Goal: Communication & Community: Share content

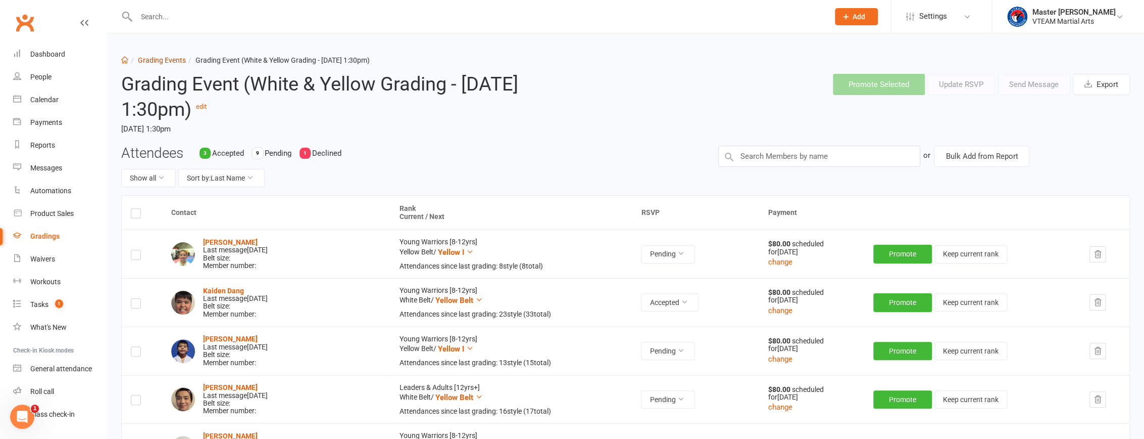
click at [172, 59] on link "Grading Events" at bounding box center [162, 60] width 48 height 8
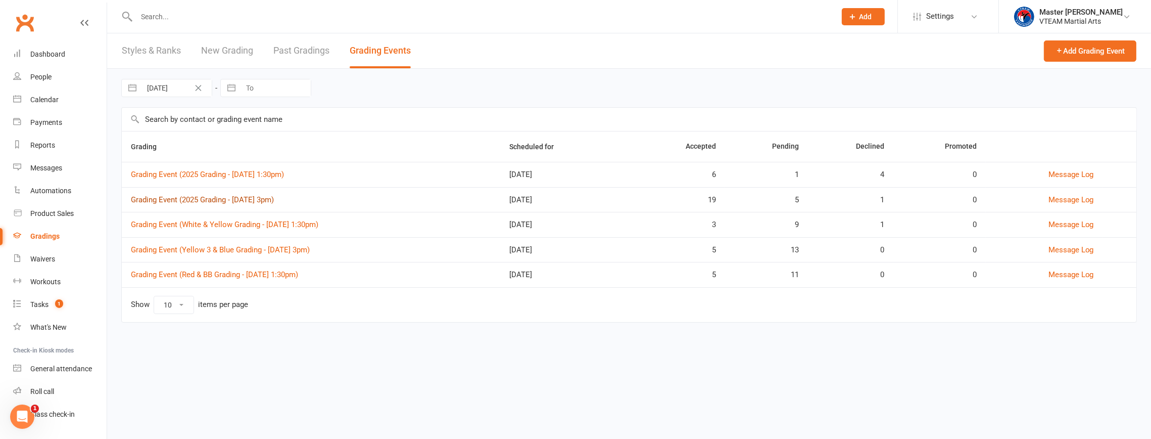
click at [210, 201] on link "Grading Event (2025 Grading - Sat, 16/8 @ 3pm)" at bounding box center [202, 199] width 143 height 9
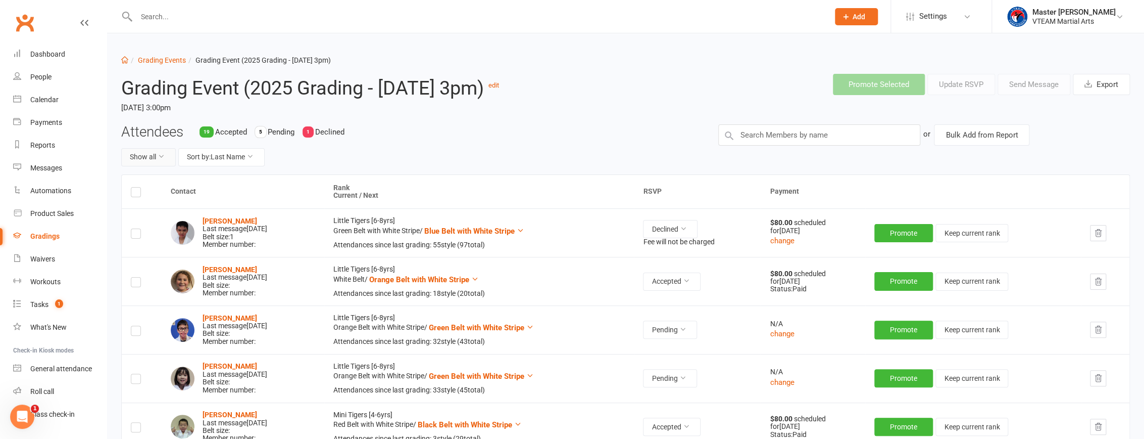
click at [156, 166] on button "Show all" at bounding box center [148, 157] width 55 height 18
click at [165, 257] on link "Pending only" at bounding box center [172, 262] width 100 height 20
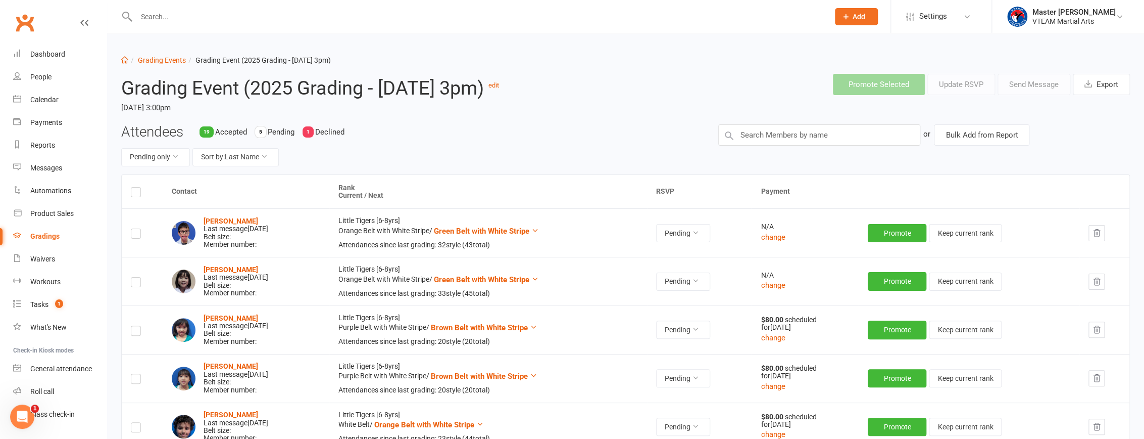
click at [479, 153] on div "Attendees 19 Accepted 5 Pending 1 Declined Pending only Sort by: Last Name" at bounding box center [412, 149] width 597 height 50
click at [136, 193] on label at bounding box center [136, 193] width 10 height 0
click at [136, 187] on input "checkbox" at bounding box center [136, 187] width 10 height 0
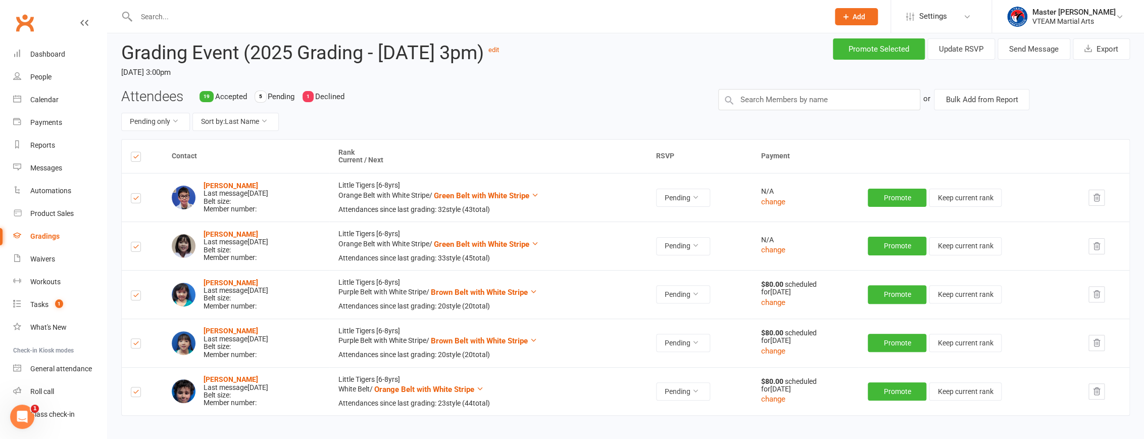
scroll to position [35, 0]
click at [552, 48] on button "Send Message" at bounding box center [1034, 49] width 73 height 21
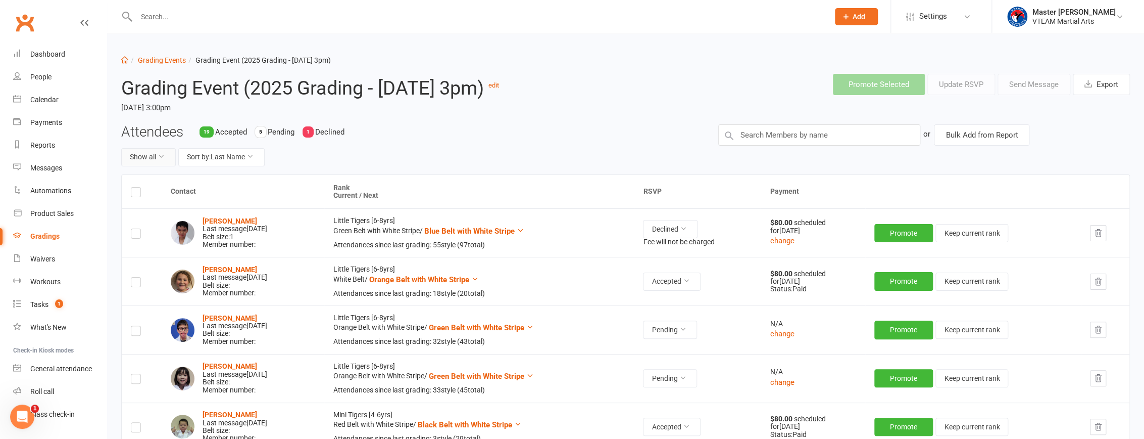
click at [159, 166] on button "Show all" at bounding box center [148, 157] width 55 height 18
click at [163, 260] on link "Pending only" at bounding box center [172, 262] width 100 height 20
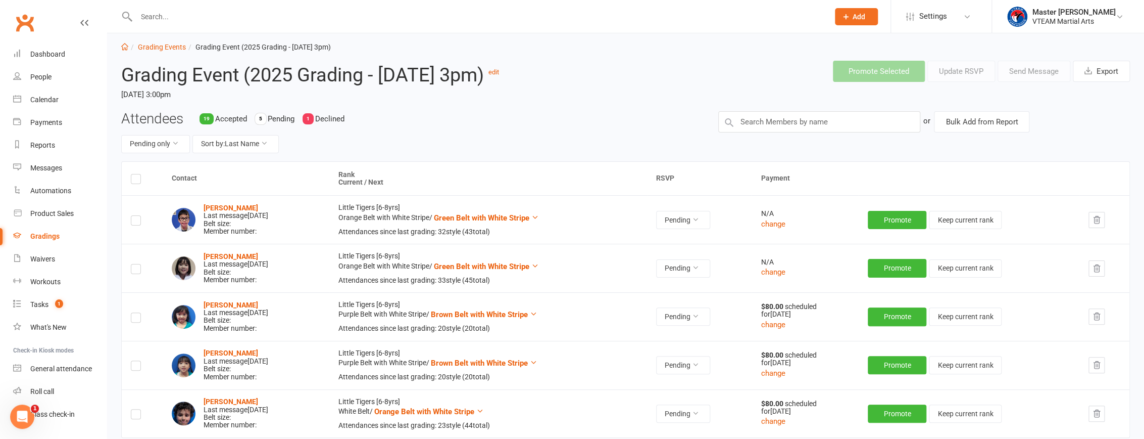
scroll to position [126, 0]
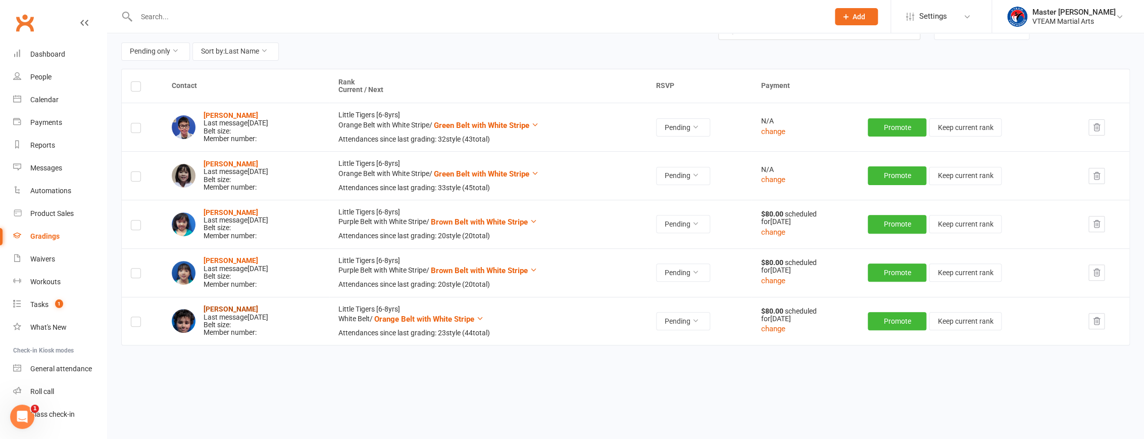
click at [241, 311] on strong "[PERSON_NAME]" at bounding box center [231, 309] width 55 height 8
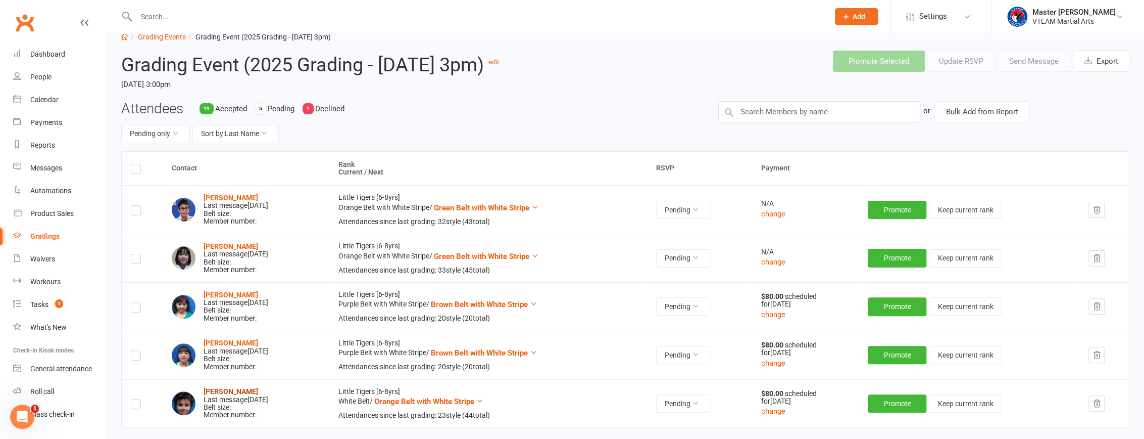
scroll to position [0, 0]
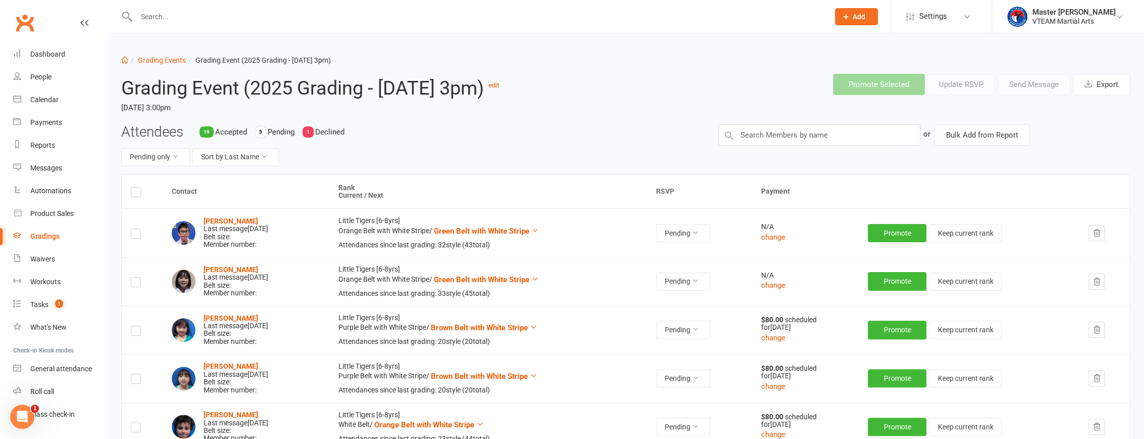
click at [136, 193] on label at bounding box center [136, 193] width 10 height 0
click at [136, 187] on input "checkbox" at bounding box center [136, 187] width 10 height 0
click at [552, 84] on button "Send Message" at bounding box center [1034, 84] width 73 height 21
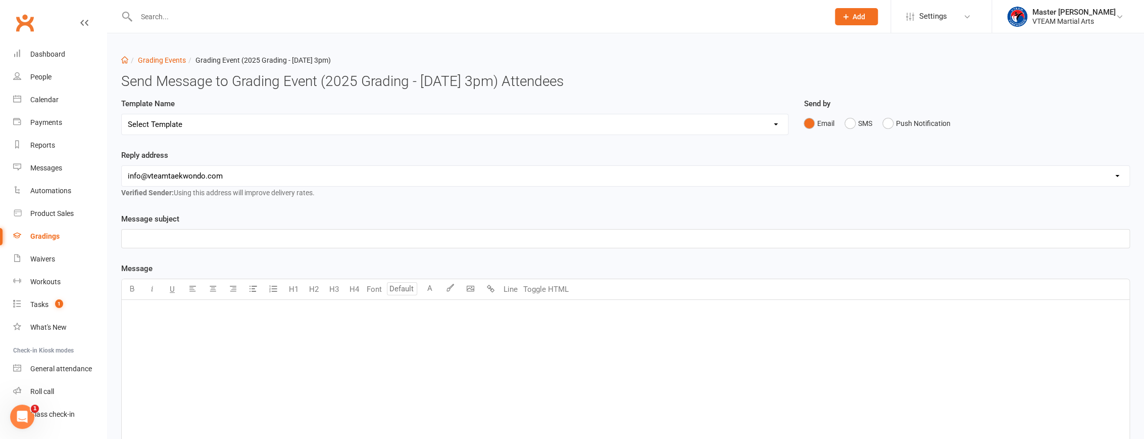
click at [552, 123] on select "Select Template [Email] Gradings Announcement [Email] Confirmation of Successfu…" at bounding box center [455, 124] width 666 height 20
select select "12"
click at [122, 114] on select "Select Template [Email] Gradings Announcement [Email] Confirmation of Successfu…" at bounding box center [455, 124] width 666 height 20
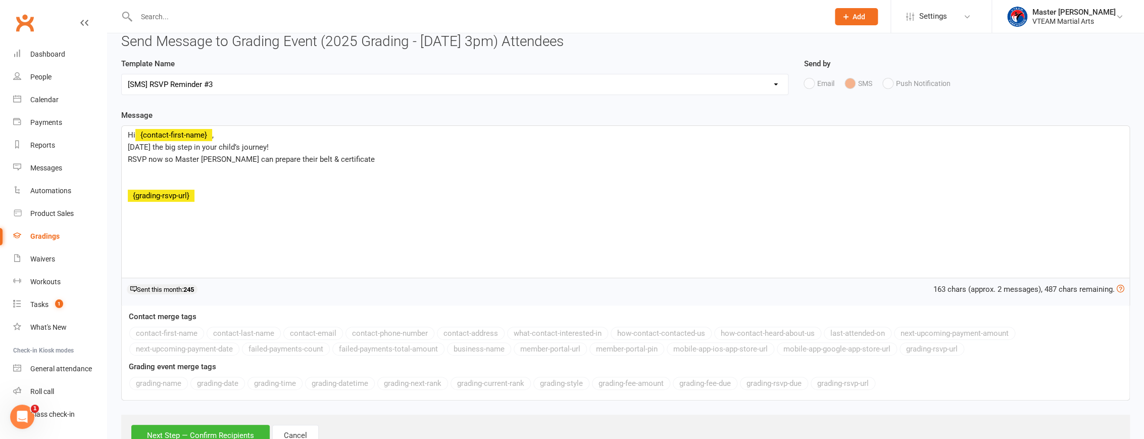
scroll to position [79, 0]
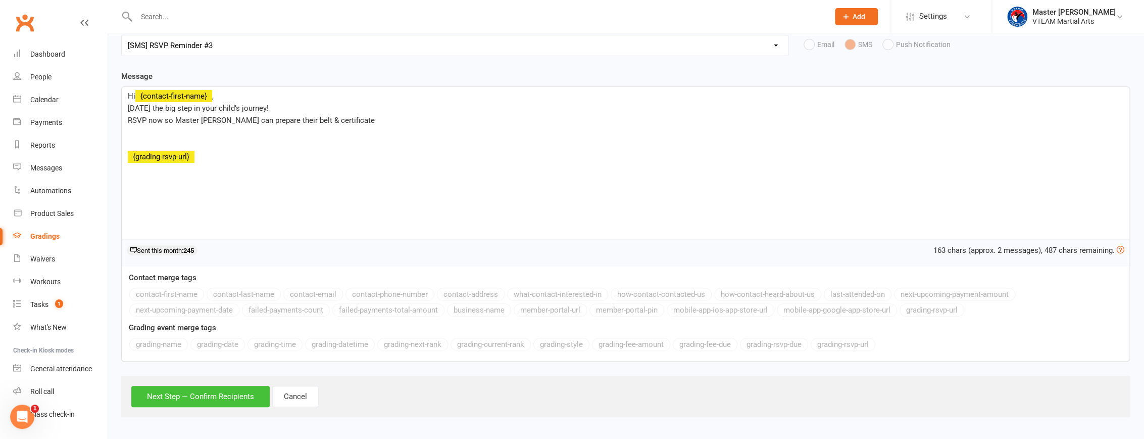
click at [234, 396] on button "Next Step — Confirm Recipients" at bounding box center [200, 395] width 138 height 21
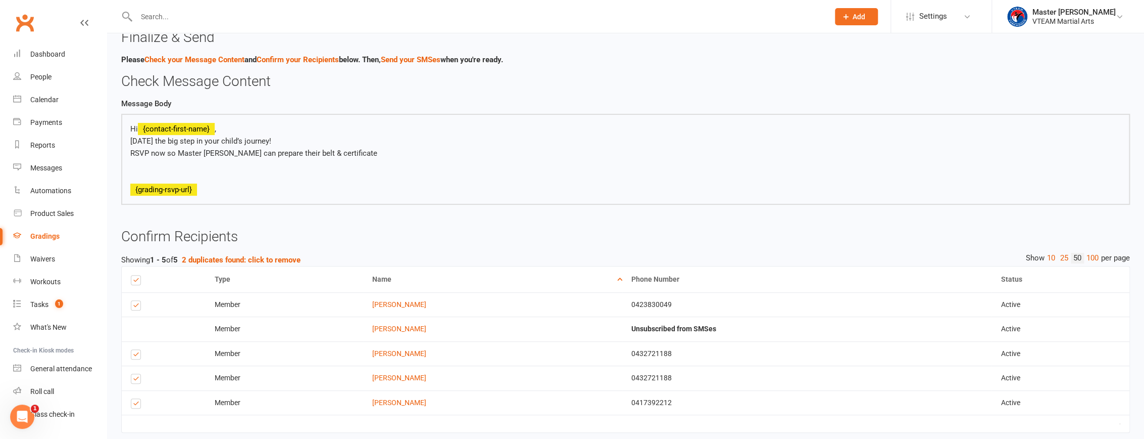
scroll to position [125, 0]
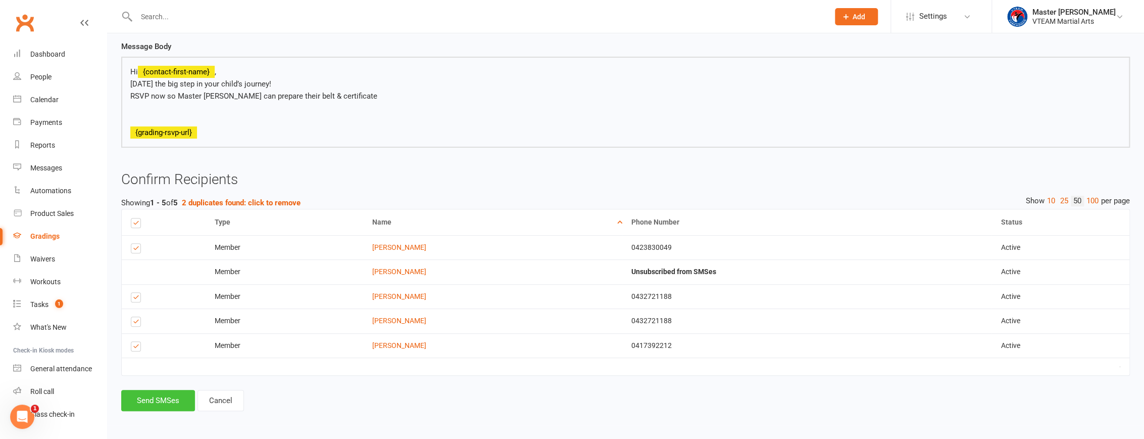
click at [164, 400] on button "Send SMSes" at bounding box center [158, 400] width 74 height 21
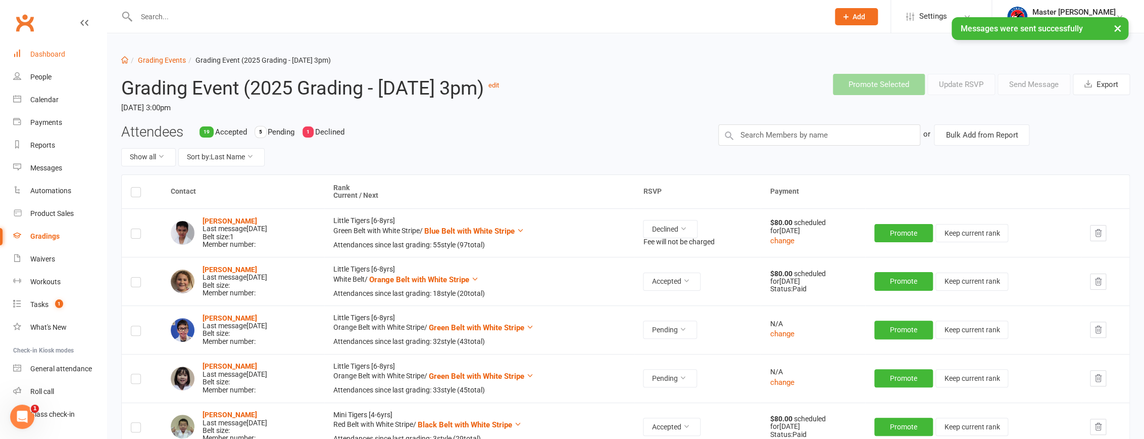
click at [54, 54] on div "Dashboard" at bounding box center [47, 54] width 35 height 8
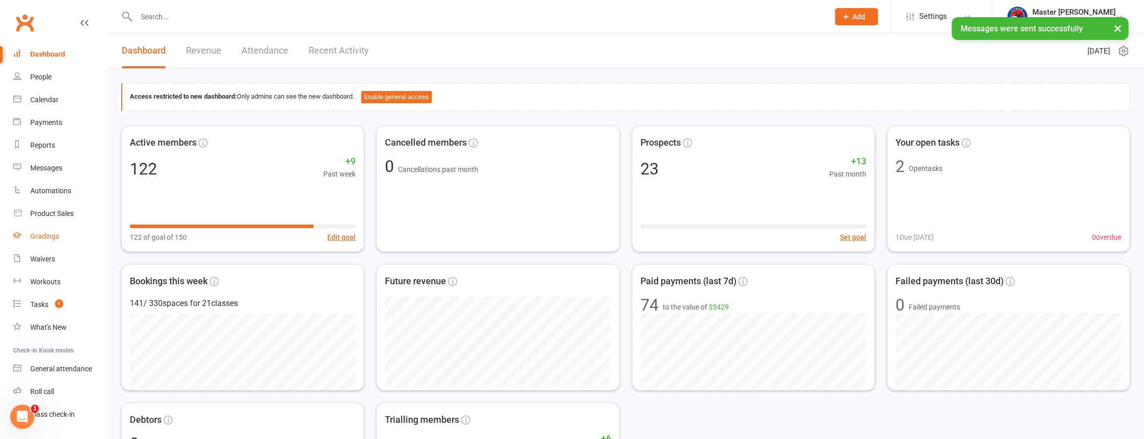
click at [39, 237] on div "Gradings" at bounding box center [44, 236] width 29 height 8
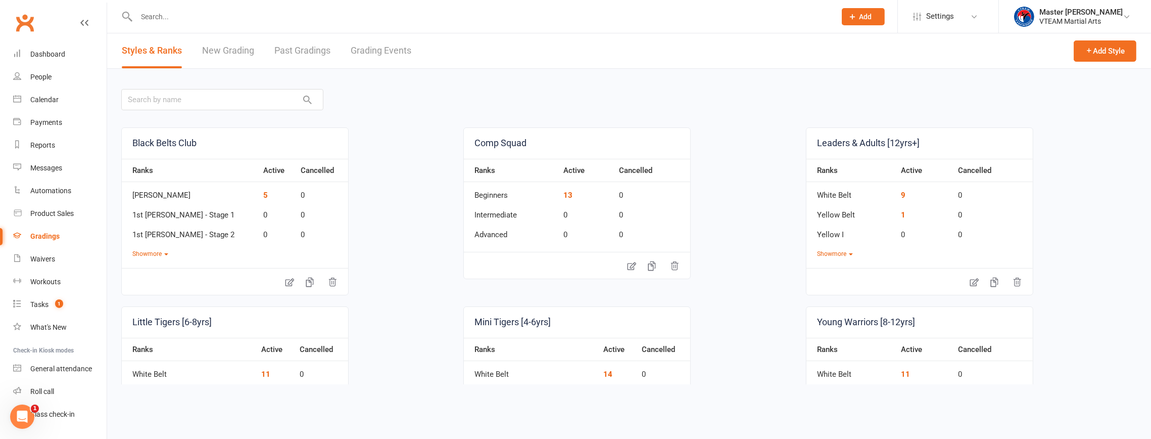
click at [399, 59] on link "Grading Events" at bounding box center [381, 50] width 61 height 35
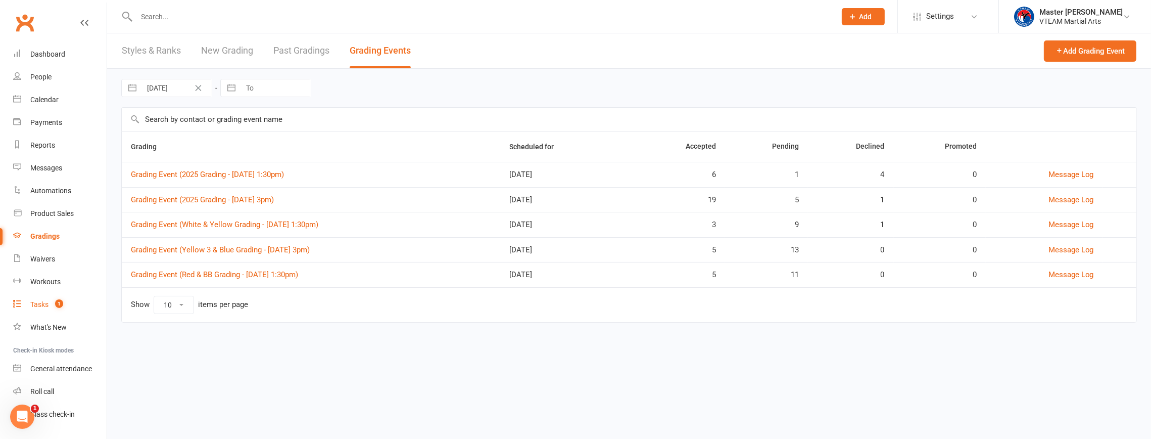
click at [40, 306] on div "Tasks" at bounding box center [39, 304] width 18 height 8
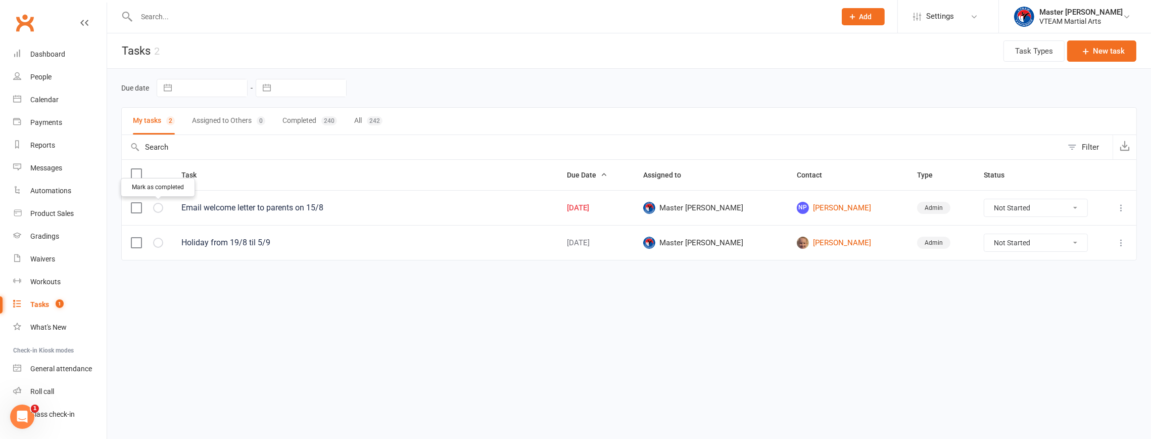
click at [0, 0] on icon "button" at bounding box center [0, 0] width 0 height 0
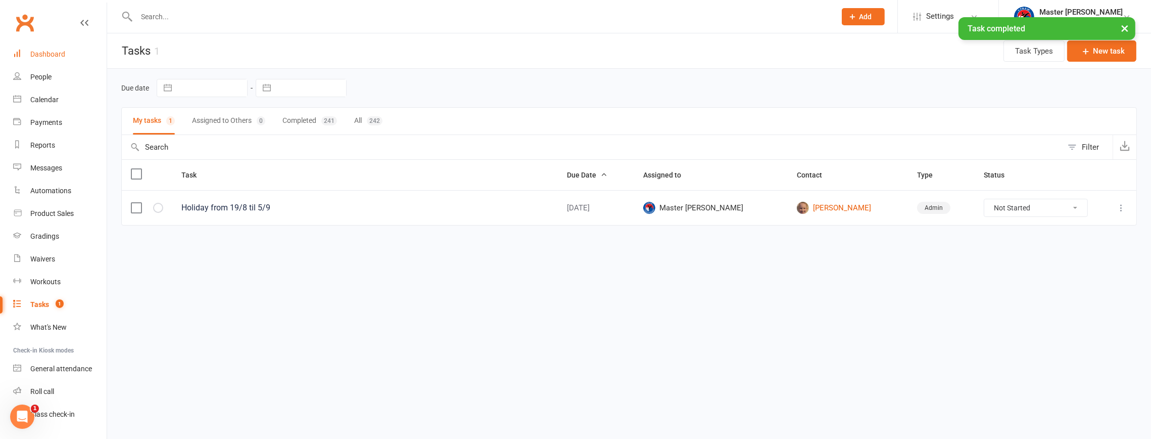
click at [50, 57] on div "Dashboard" at bounding box center [47, 54] width 35 height 8
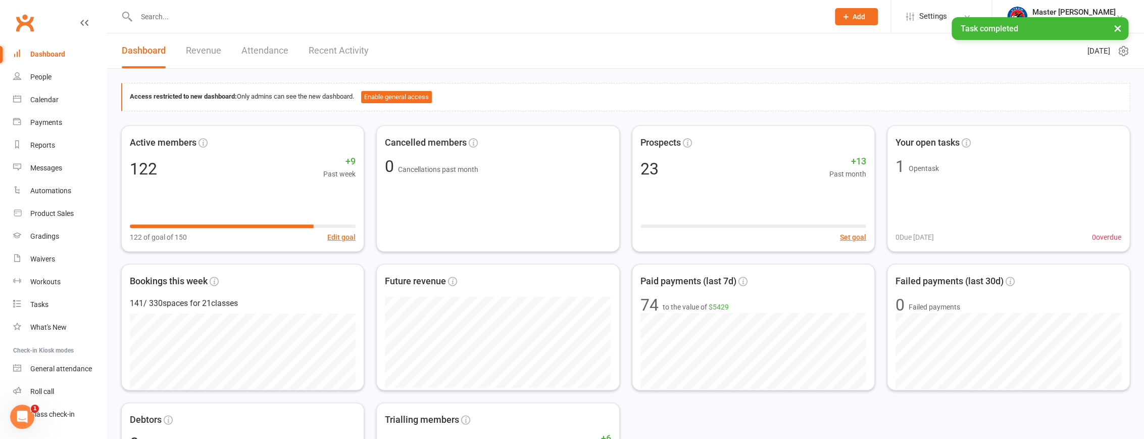
click at [323, 56] on link "Recent Activity" at bounding box center [339, 50] width 60 height 35
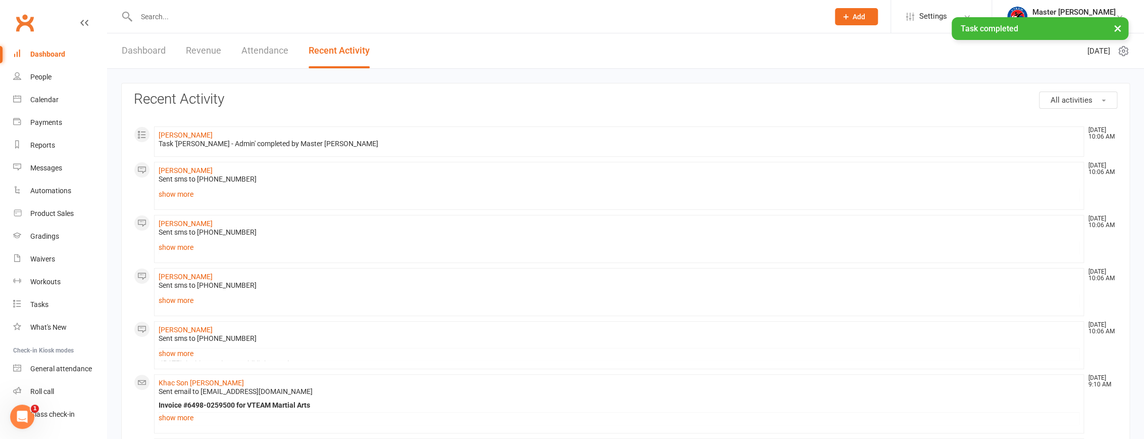
click at [135, 49] on link "Dashboard" at bounding box center [144, 50] width 44 height 35
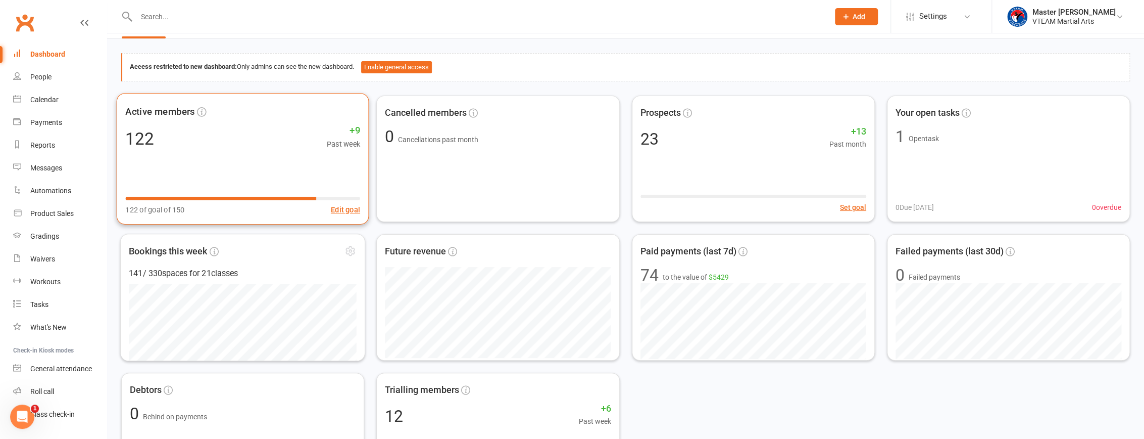
scroll to position [45, 0]
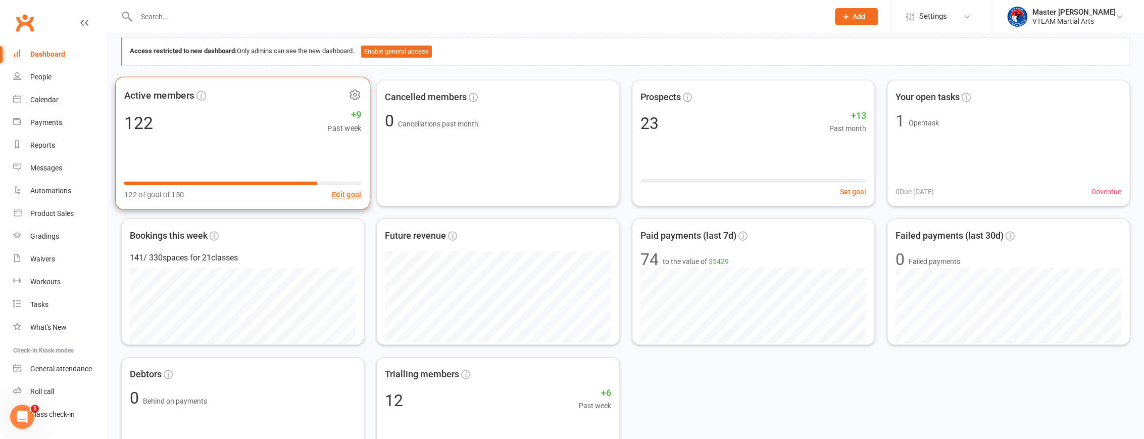
click at [355, 100] on icon at bounding box center [355, 94] width 13 height 13
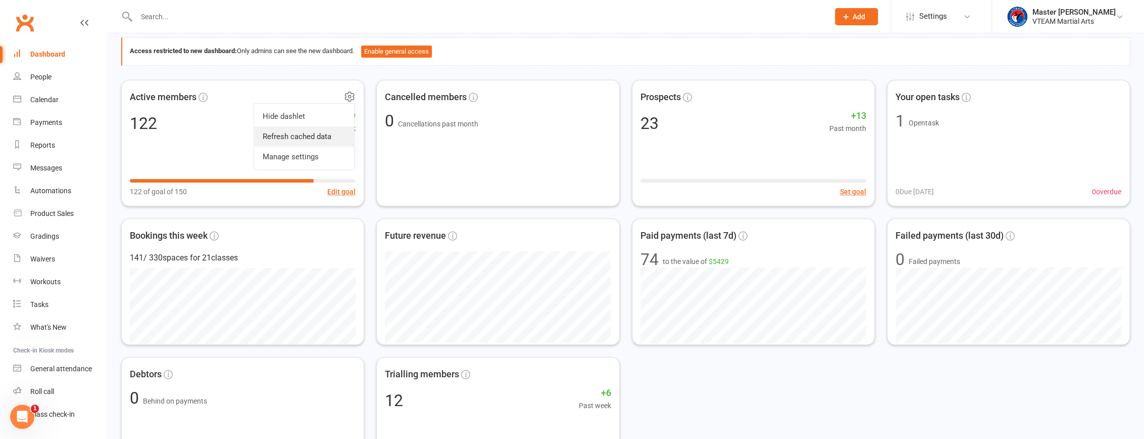
click at [317, 133] on link "Refresh cached data" at bounding box center [304, 136] width 100 height 20
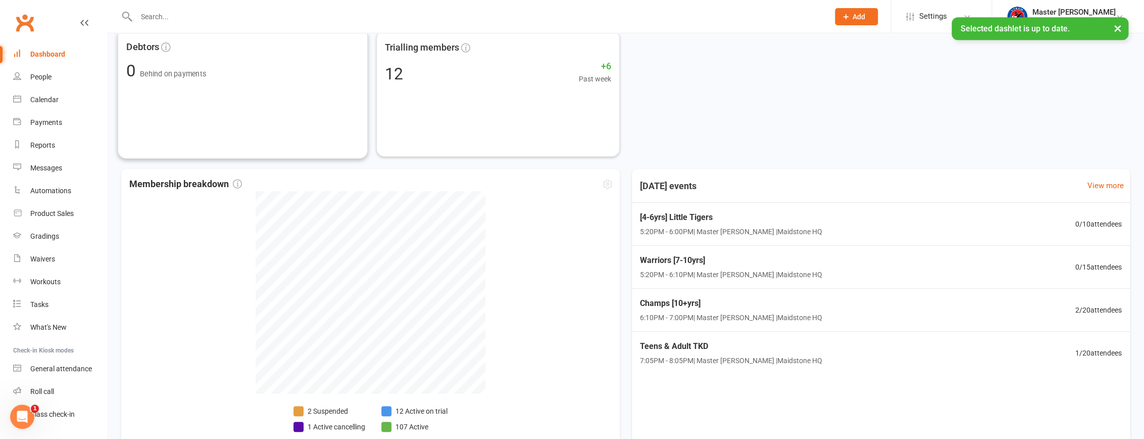
scroll to position [429, 0]
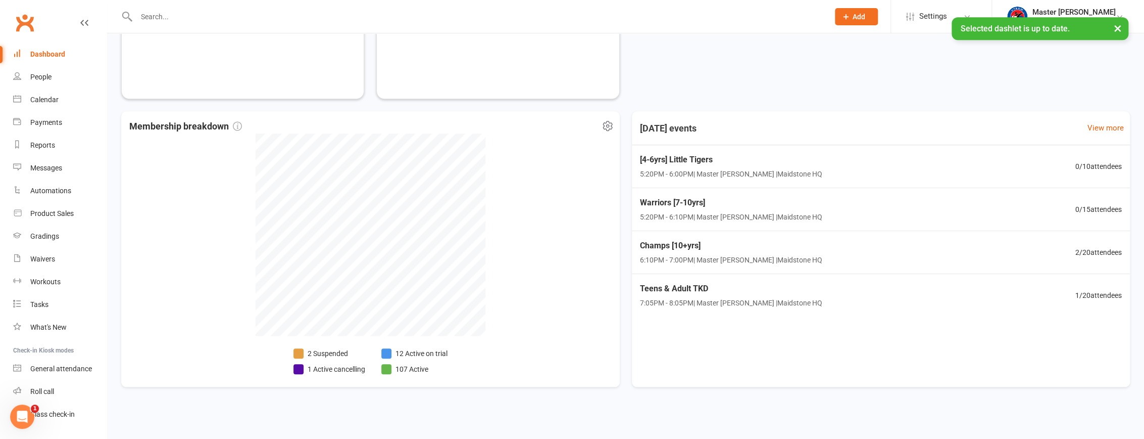
click at [414, 354] on li "12 Active on trial" at bounding box center [414, 353] width 66 height 11
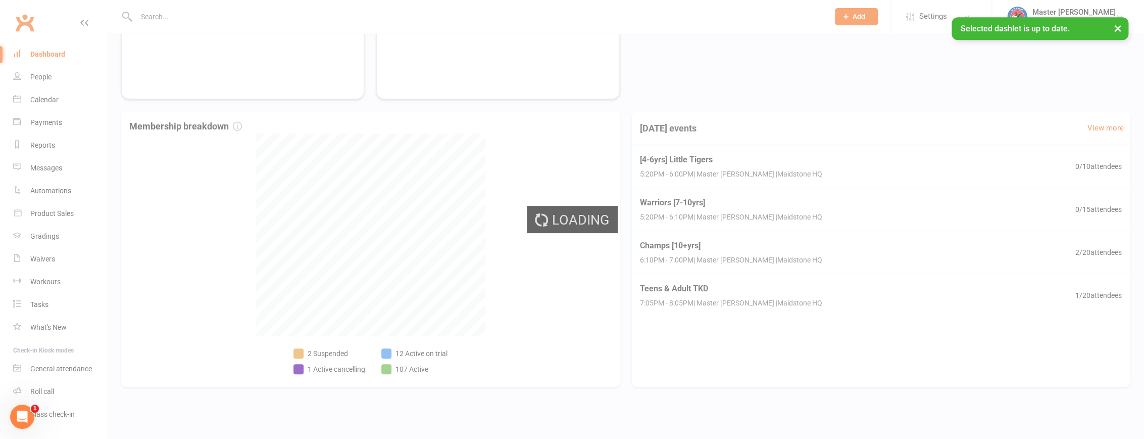
select select "active_trial"
select select "100"
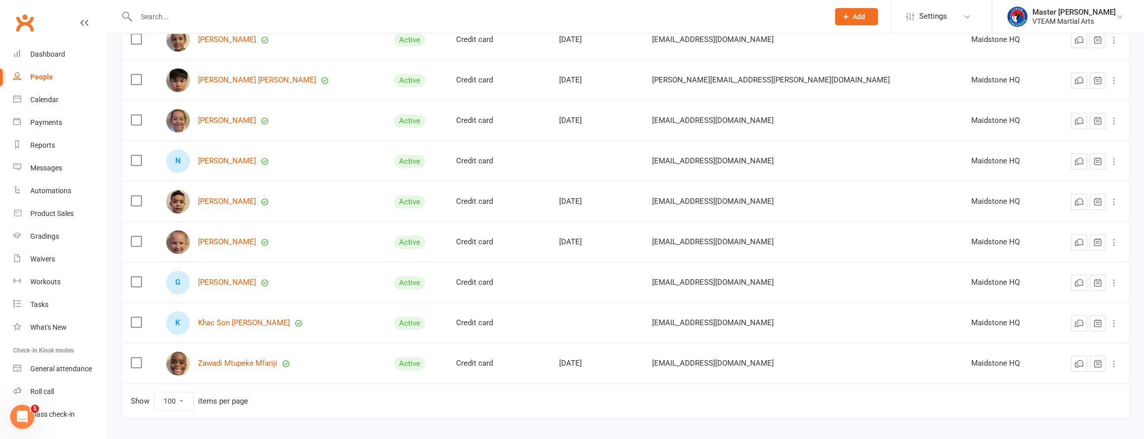
scroll to position [312, 0]
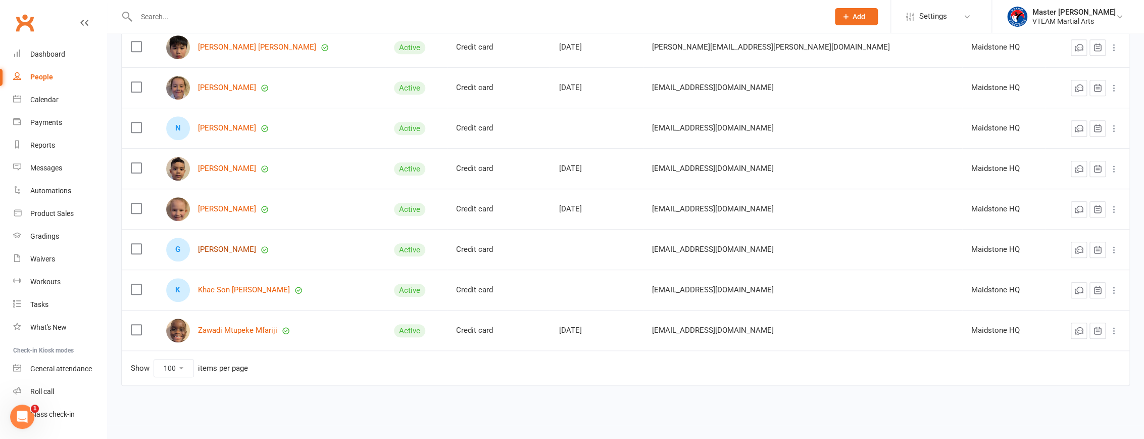
click at [240, 250] on link "Gia Han Huynh" at bounding box center [227, 249] width 58 height 9
click at [235, 292] on link "Khac Son Trinh" at bounding box center [244, 289] width 92 height 9
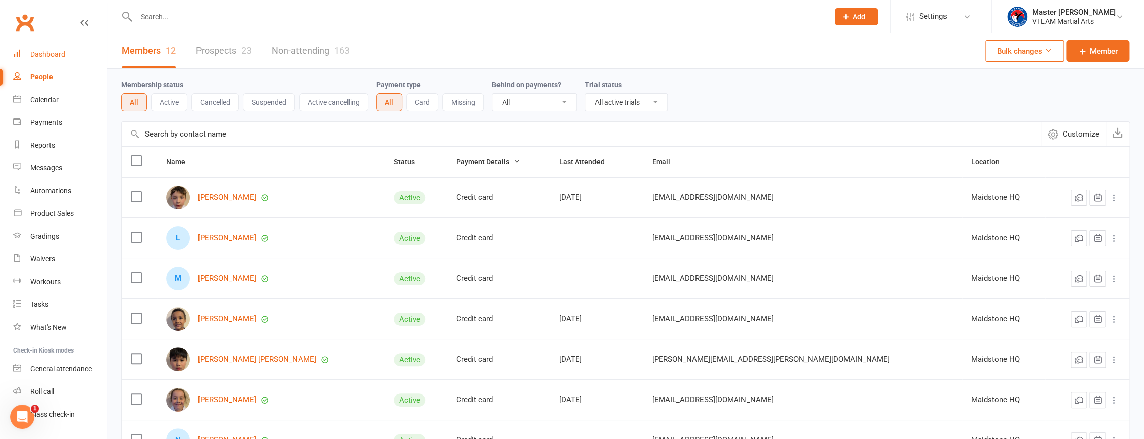
click at [56, 55] on div "Dashboard" at bounding box center [47, 54] width 35 height 8
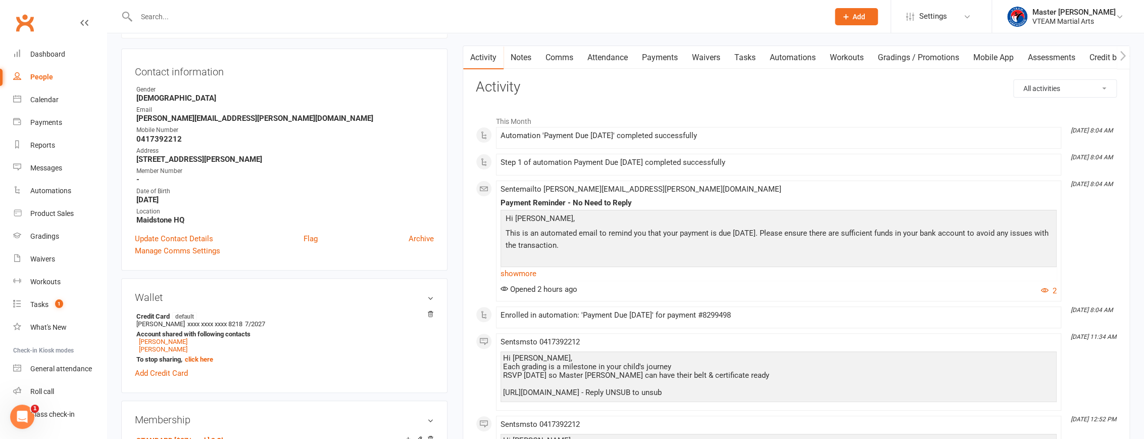
scroll to position [183, 0]
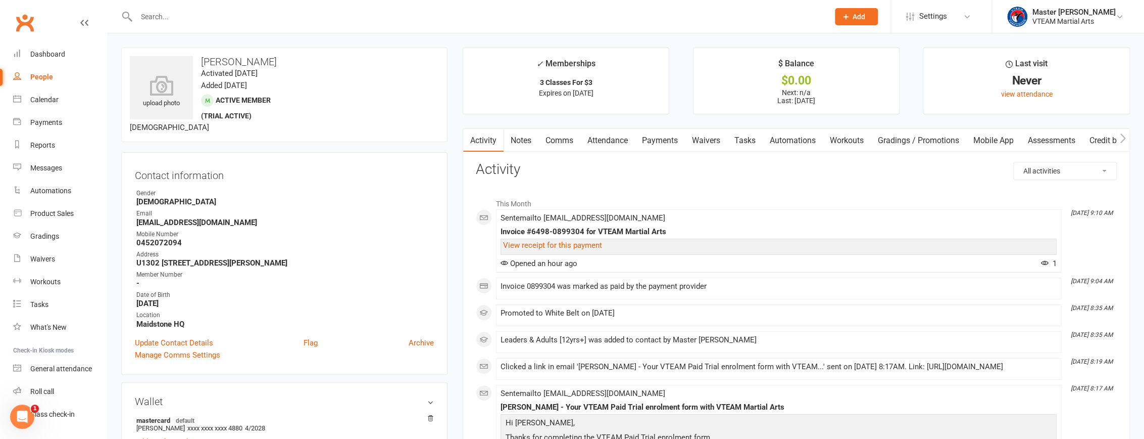
click at [563, 140] on link "Comms" at bounding box center [560, 140] width 42 height 23
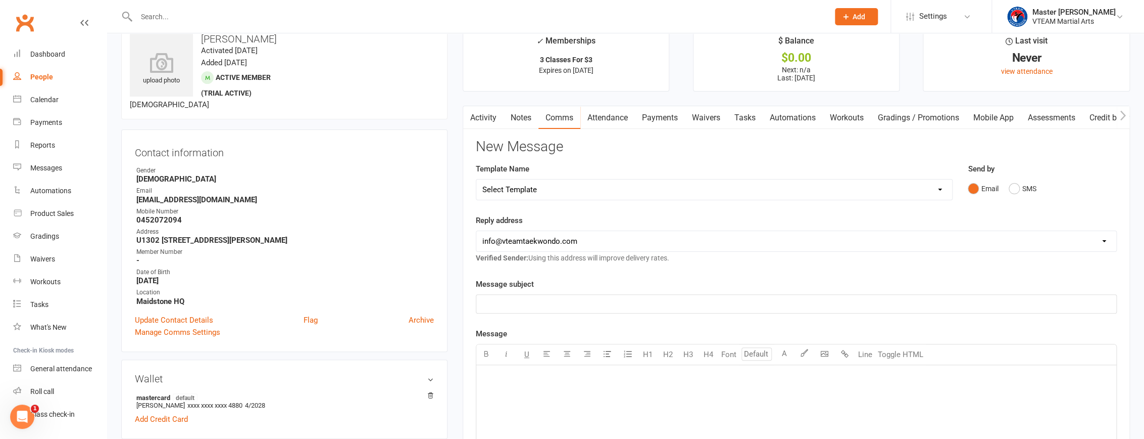
scroll to position [45, 0]
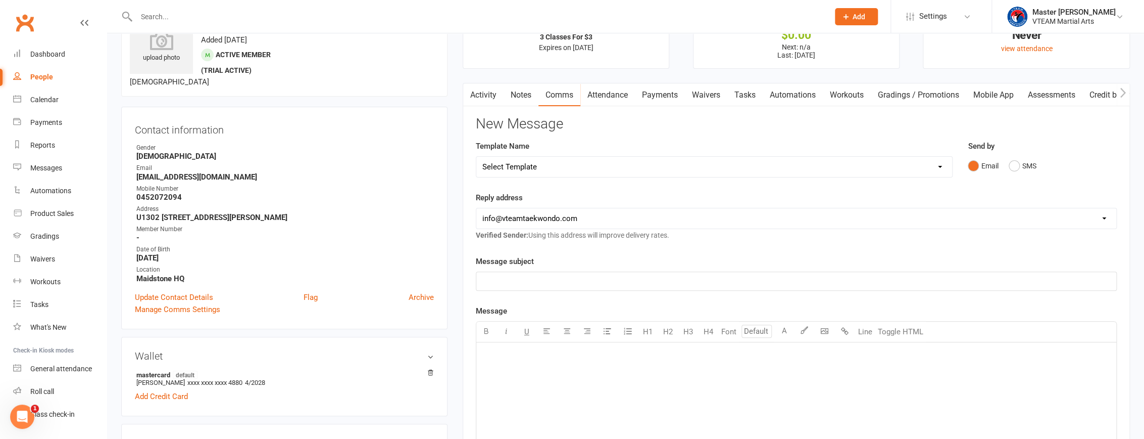
click at [676, 166] on select "Select Template [Email] 2 days after trial [Email] 3-4 days after trial [Email]…" at bounding box center [714, 167] width 476 height 20
select select "196"
click at [476, 157] on select "Select Template [Email] 2 days after trial [Email] 3-4 days after trial [Email]…" at bounding box center [714, 167] width 476 height 20
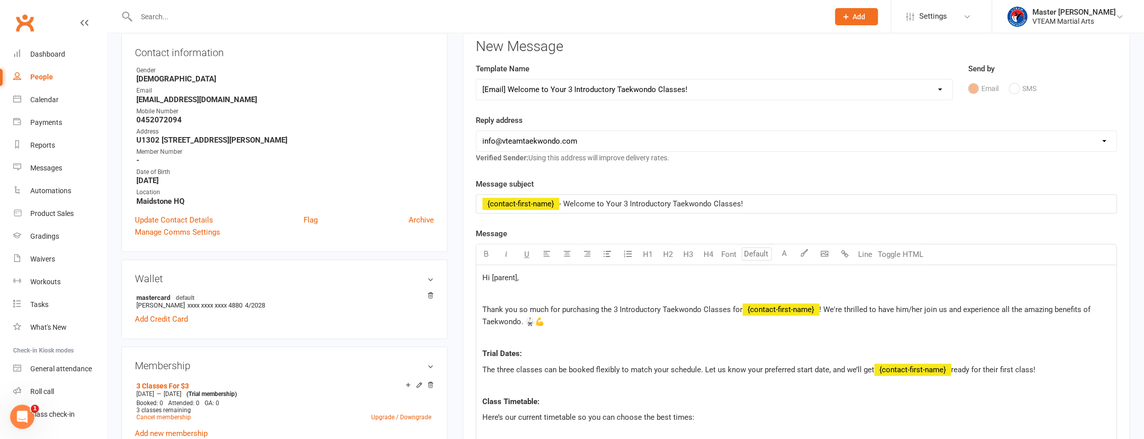
scroll to position [137, 0]
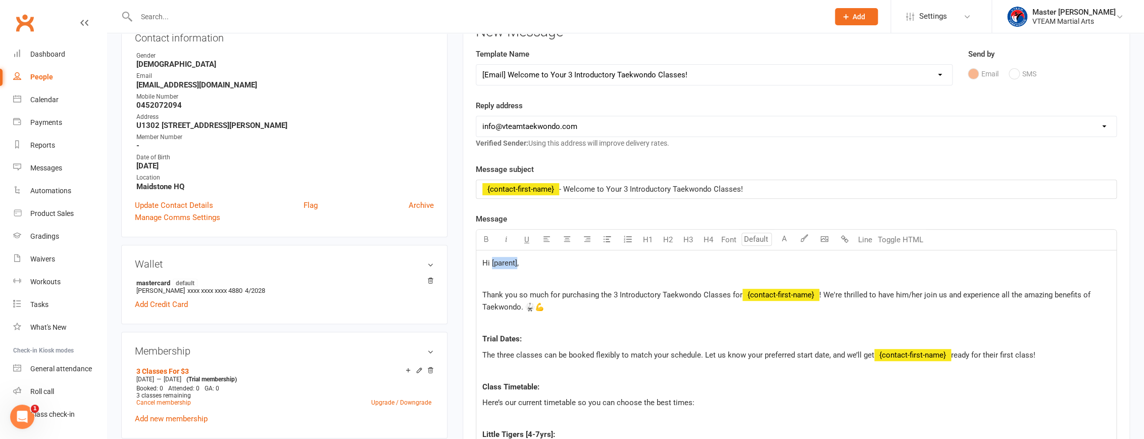
drag, startPoint x: 517, startPoint y: 261, endPoint x: 491, endPoint y: 261, distance: 26.3
click at [491, 261] on span "Hi [parent]," at bounding box center [500, 262] width 36 height 9
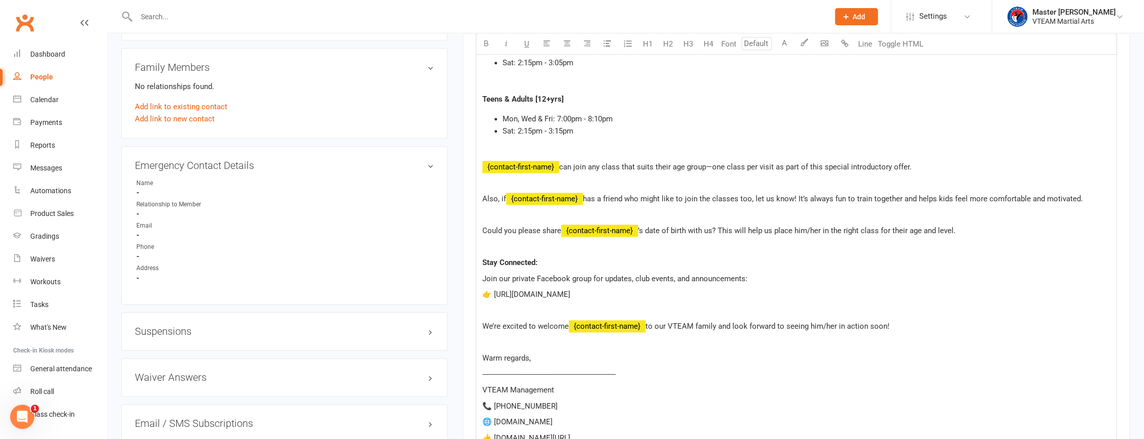
scroll to position [949, 0]
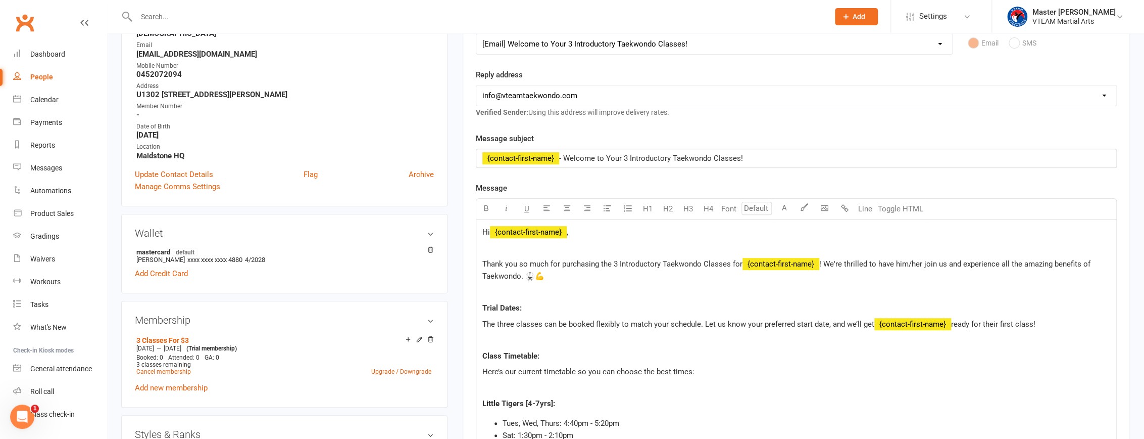
scroll to position [226, 0]
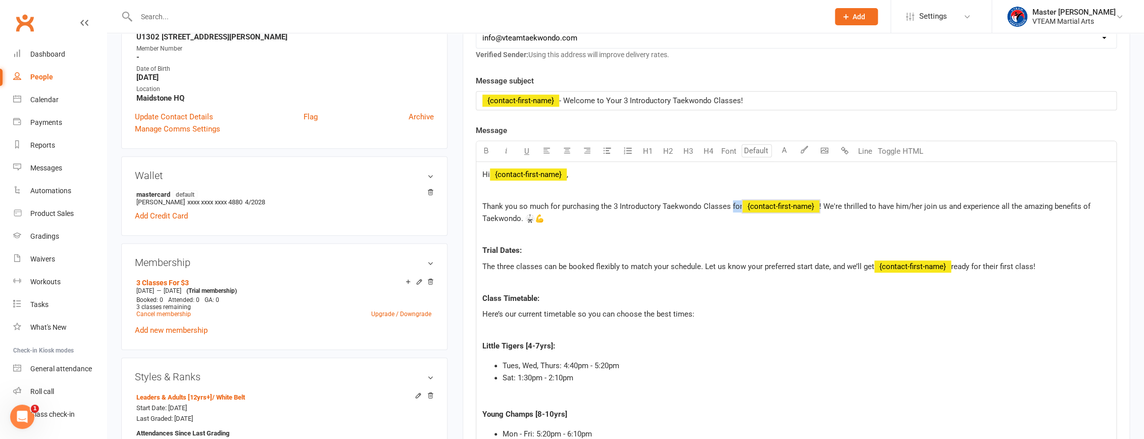
drag, startPoint x: 730, startPoint y: 204, endPoint x: 793, endPoint y: 204, distance: 63.2
click at [793, 204] on p "Thank you so much for purchasing the 3 Introductory Taekwondo Classes for ﻿ {co…" at bounding box center [796, 212] width 628 height 24
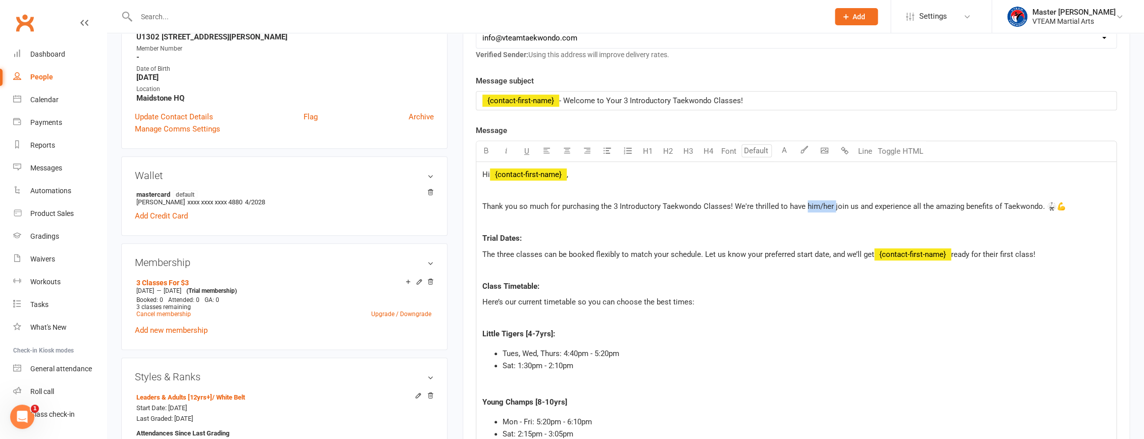
drag, startPoint x: 805, startPoint y: 202, endPoint x: 833, endPoint y: 204, distance: 27.8
click at [833, 204] on span "Thank you so much for purchasing the 3 Introductory Taekwondo Classes! We're th…" at bounding box center [774, 206] width 584 height 9
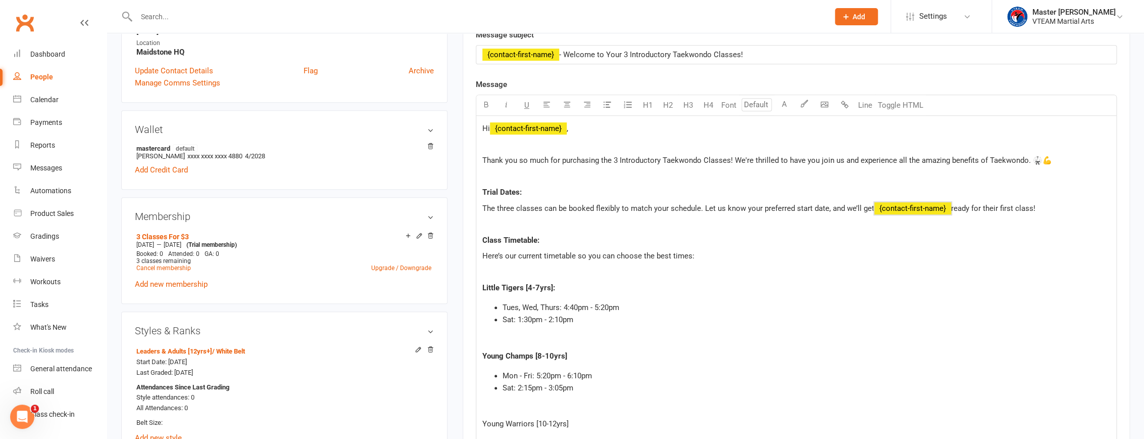
click at [904, 205] on span "﻿ {contact-first-name}" at bounding box center [913, 208] width 77 height 9
click at [927, 207] on span "The three classes can be booked flexibly to match your schedule. Let us know yo…" at bounding box center [728, 208] width 493 height 9
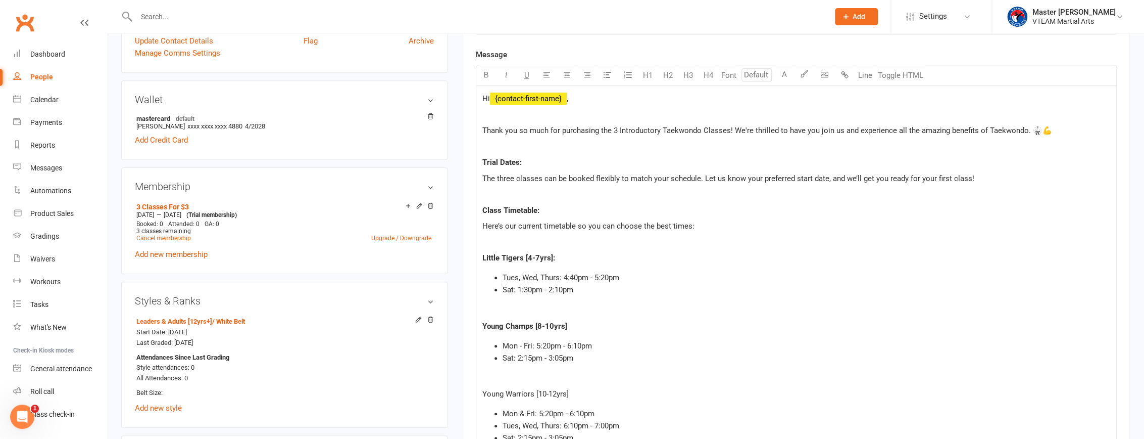
scroll to position [318, 0]
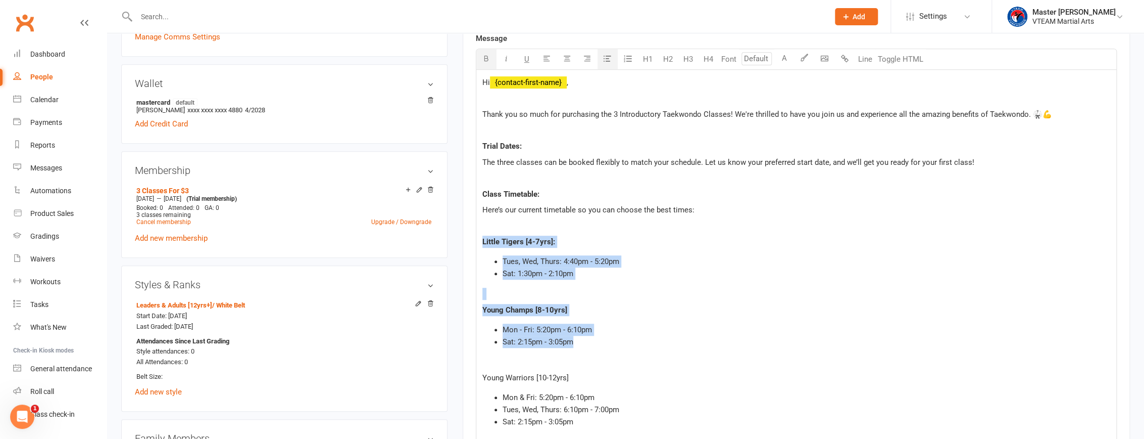
drag, startPoint x: 480, startPoint y: 241, endPoint x: 573, endPoint y: 342, distance: 136.9
click at [573, 342] on div "Hi ﻿ {contact-first-name} , Thank you so much for purchasing the 3 Introductory…" at bounding box center [796, 447] width 640 height 755
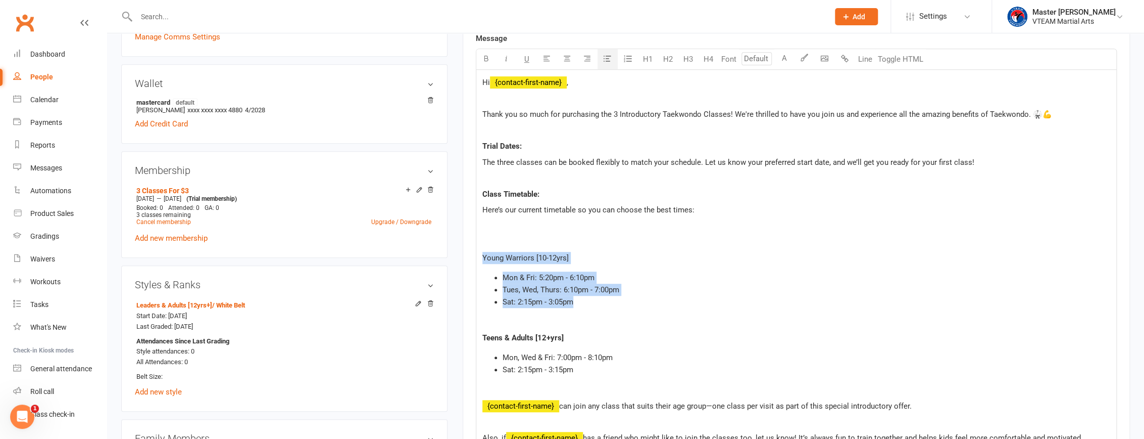
drag, startPoint x: 483, startPoint y: 258, endPoint x: 572, endPoint y: 302, distance: 98.7
click at [572, 302] on div "Hi ﻿ {contact-first-name} , Thank you so much for purchasing the 3 Introductory…" at bounding box center [796, 388] width 640 height 636
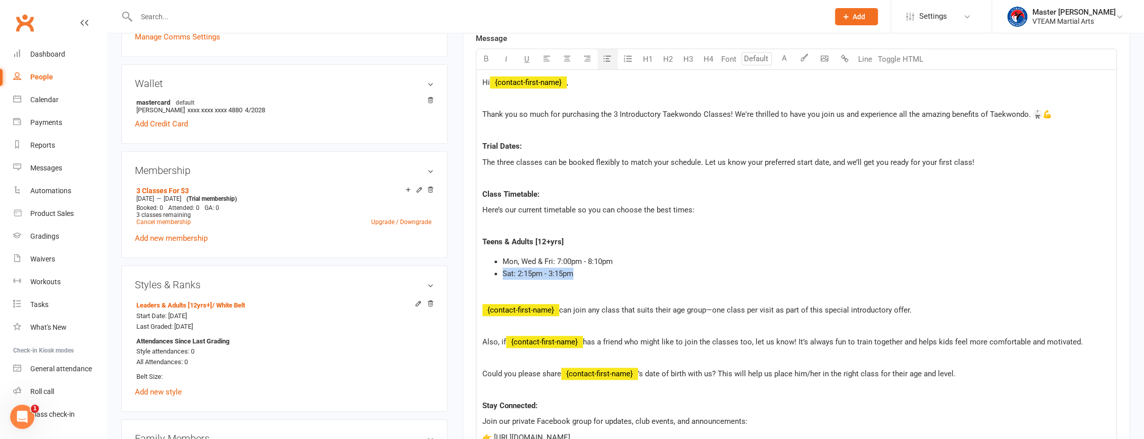
drag, startPoint x: 576, startPoint y: 272, endPoint x: 503, endPoint y: 271, distance: 73.3
click at [503, 271] on li "Sat: 2:15pm - 3:15pm" at bounding box center [807, 273] width 608 height 12
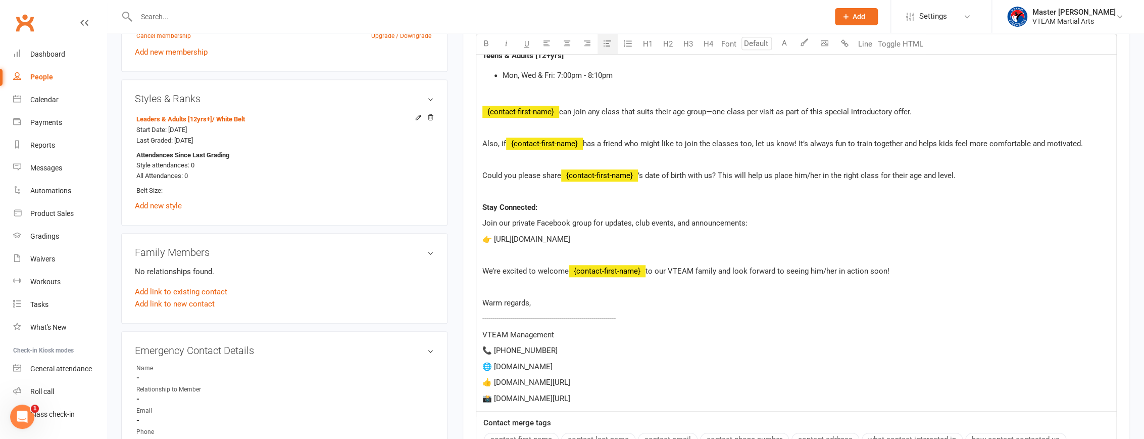
scroll to position [501, 0]
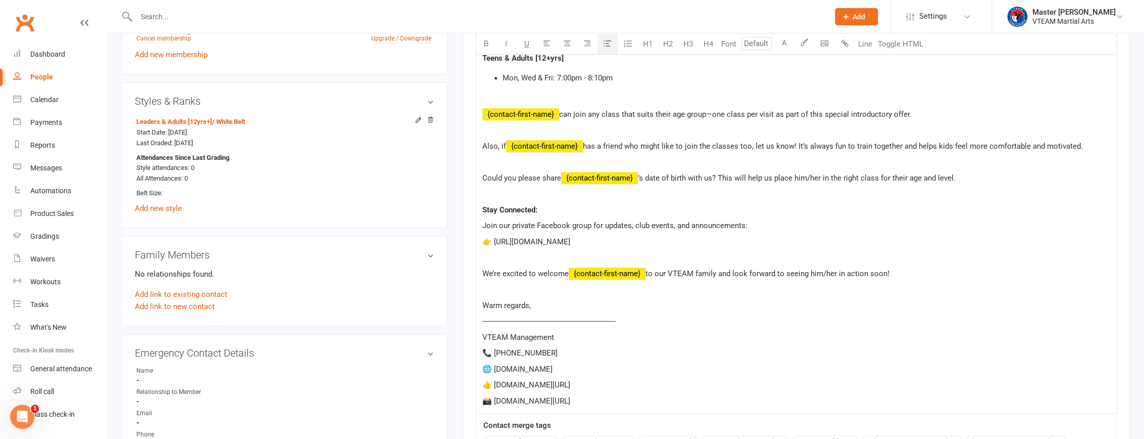
click at [519, 115] on span "﻿ {contact-first-name}" at bounding box center [520, 114] width 77 height 9
click at [543, 148] on span "﻿ {contact-first-name}" at bounding box center [544, 145] width 77 height 9
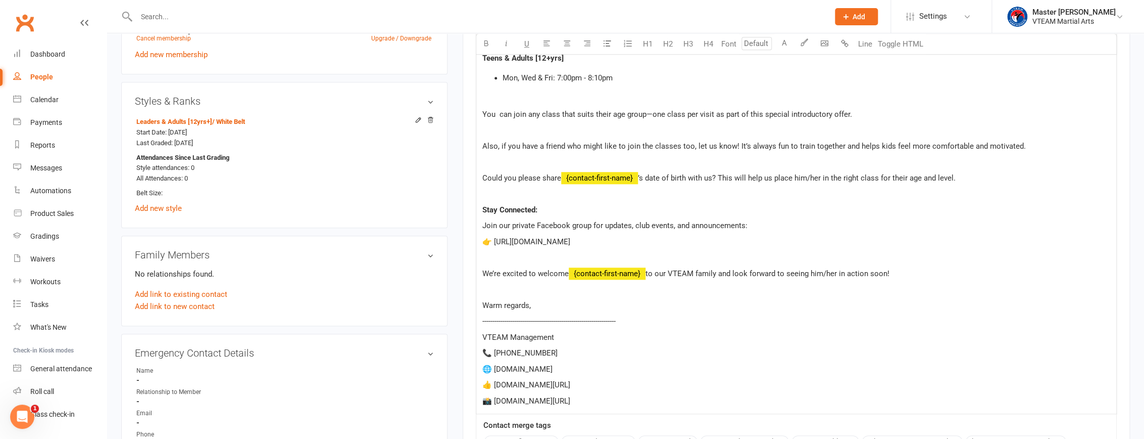
click at [507, 175] on span "Could you please share" at bounding box center [521, 177] width 79 height 9
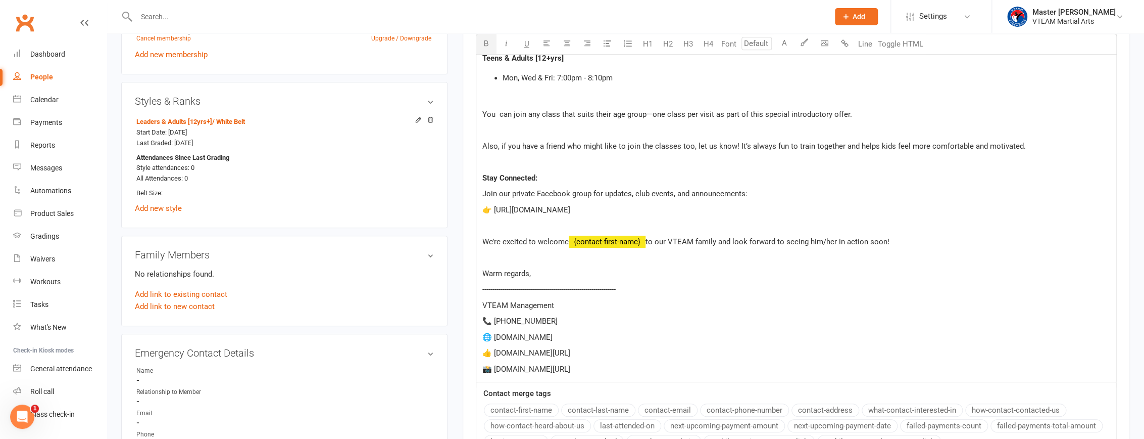
click at [596, 237] on span "﻿ {contact-first-name}" at bounding box center [607, 241] width 77 height 9
drag, startPoint x: 747, startPoint y: 240, endPoint x: 771, endPoint y: 244, distance: 24.0
click at [771, 244] on span "We’re excited to welcome you to our VTEAM family and look forward to seeing him…" at bounding box center [655, 241] width 347 height 9
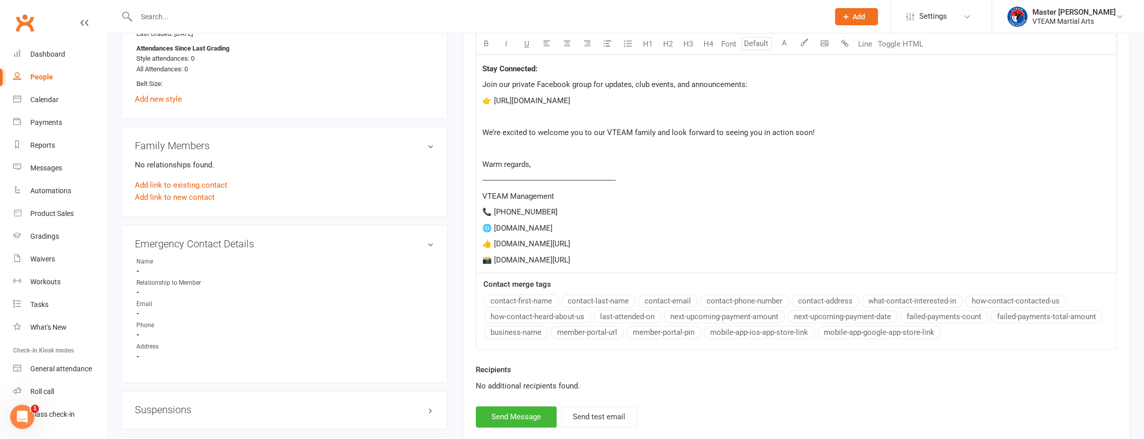
scroll to position [639, 0]
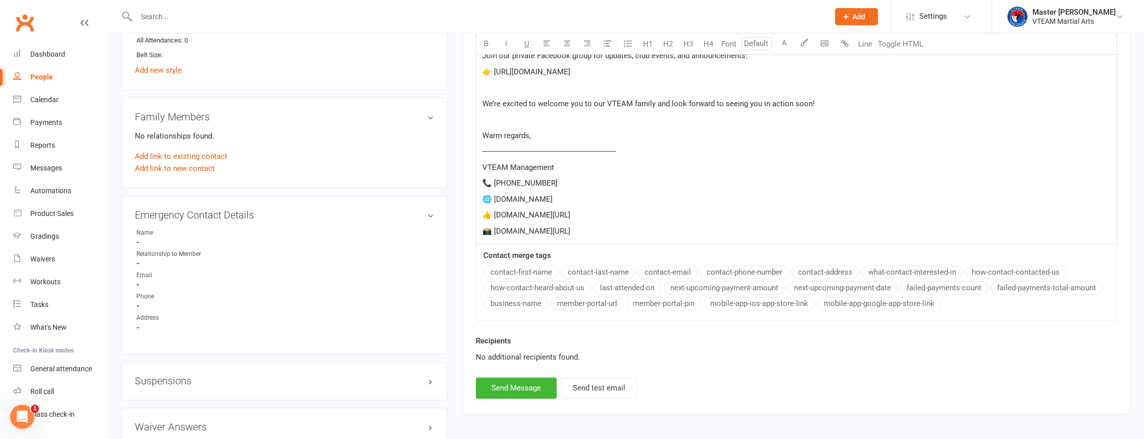
drag, startPoint x: 614, startPoint y: 228, endPoint x: 482, endPoint y: 213, distance: 132.7
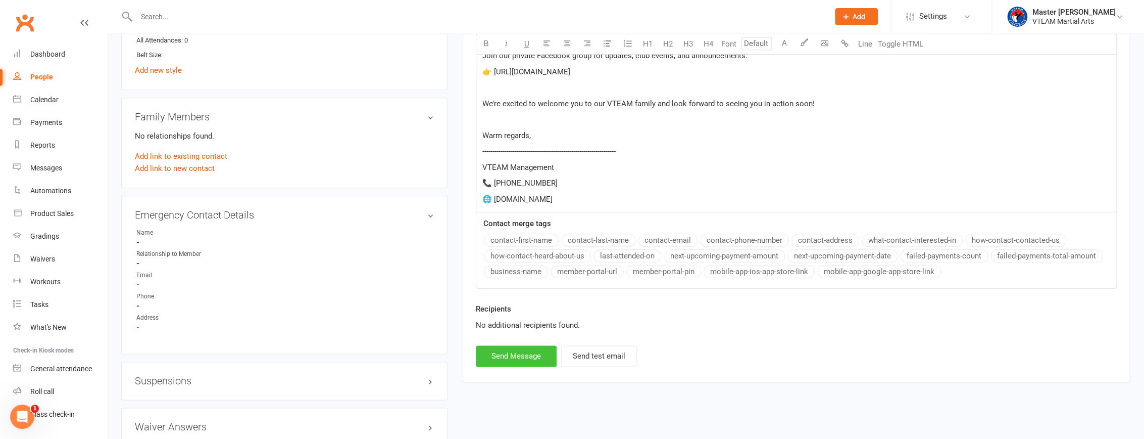
click at [537, 354] on button "Send Message" at bounding box center [516, 355] width 81 height 21
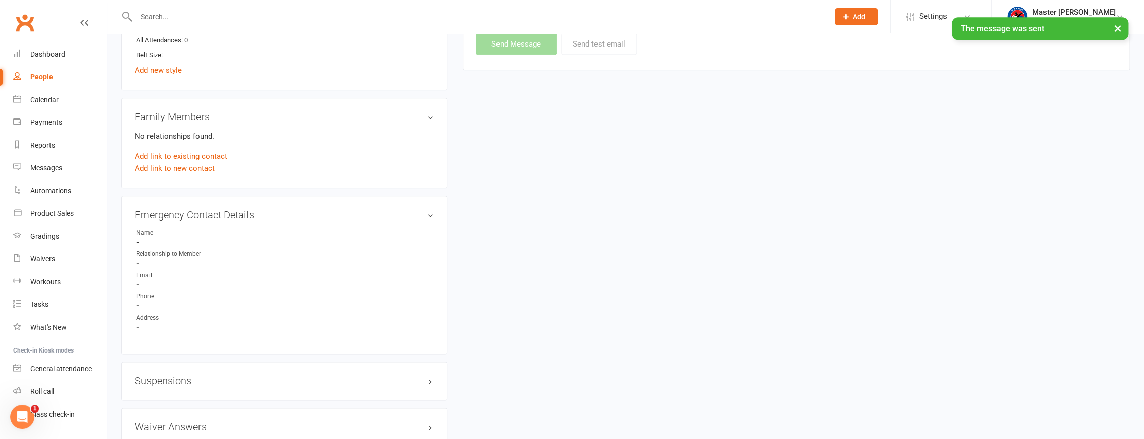
select select
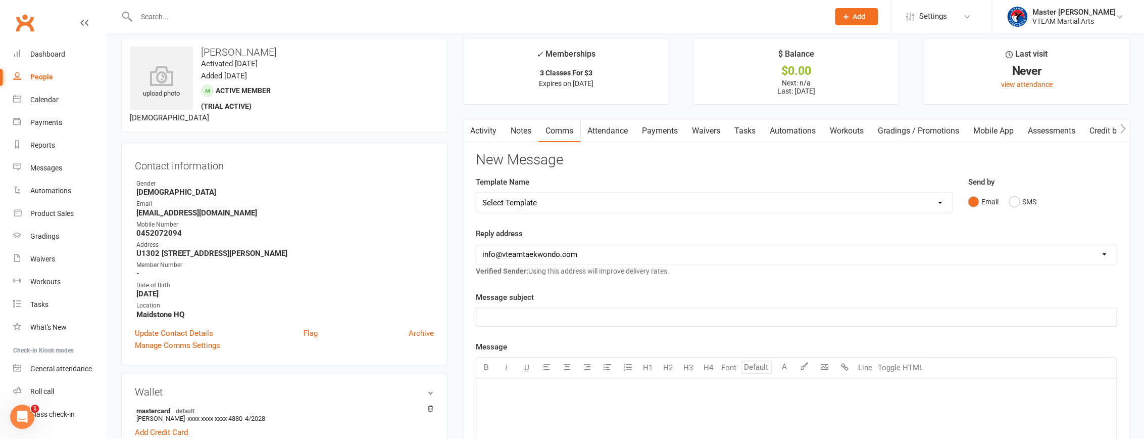
scroll to position [0, 0]
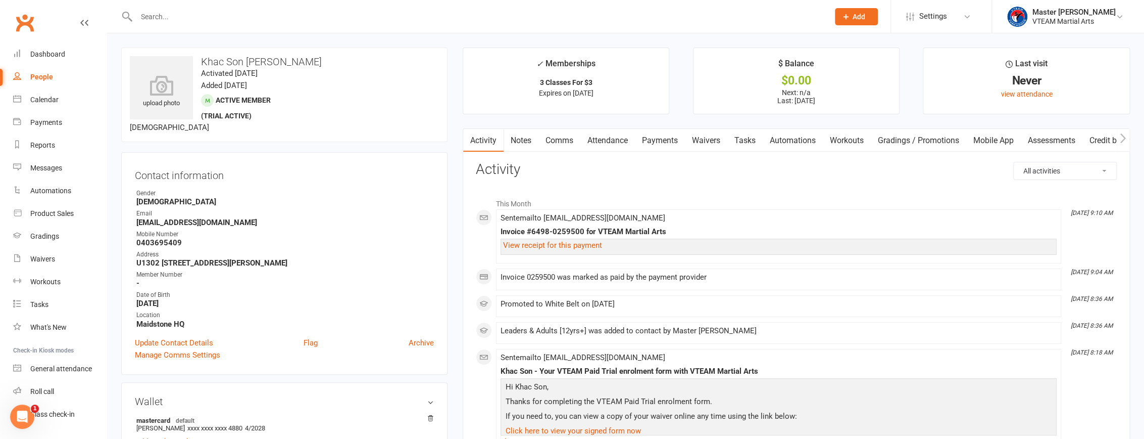
click at [562, 144] on link "Comms" at bounding box center [560, 140] width 42 height 23
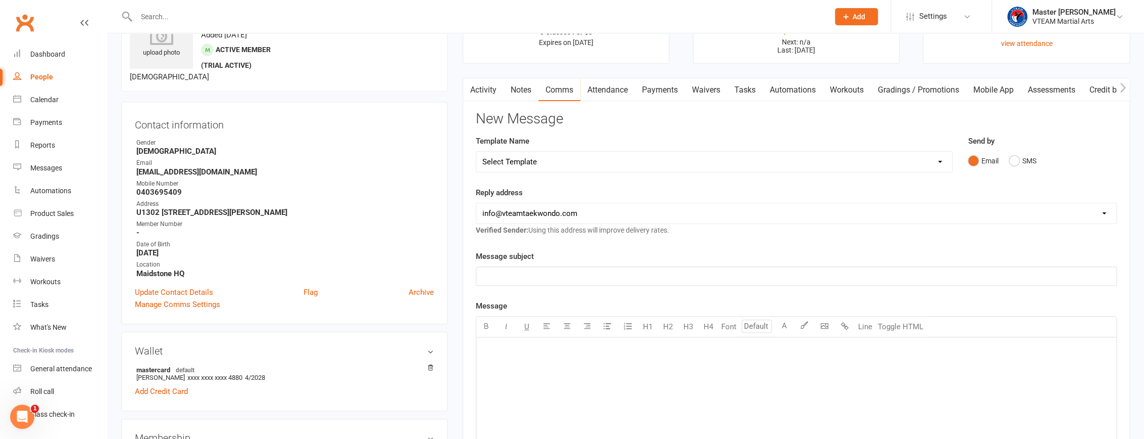
scroll to position [91, 0]
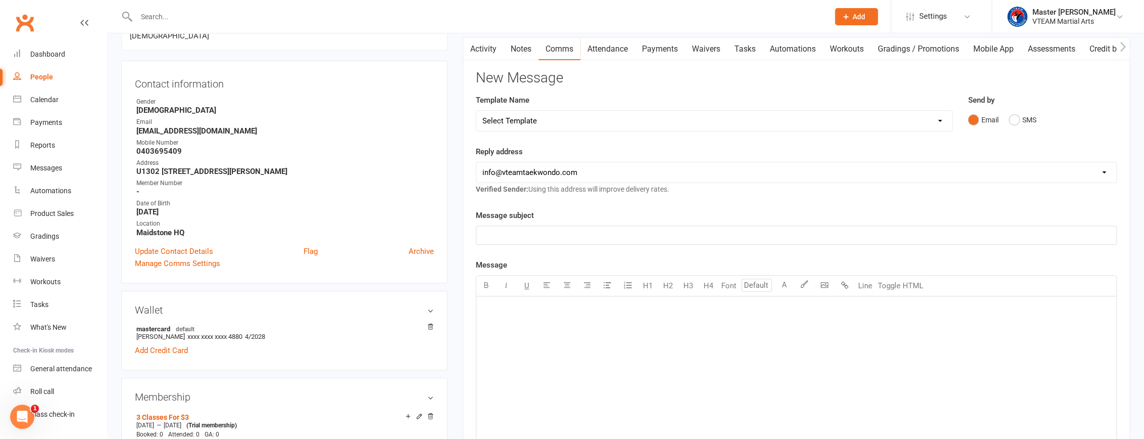
click at [639, 121] on select "Select Template [Email] 2 days after trial [Email] 3-4 days after trial [Email]…" at bounding box center [714, 121] width 476 height 20
select select "196"
click at [476, 111] on select "Select Template [Email] 2 days after trial [Email] 3-4 days after trial [Email]…" at bounding box center [714, 121] width 476 height 20
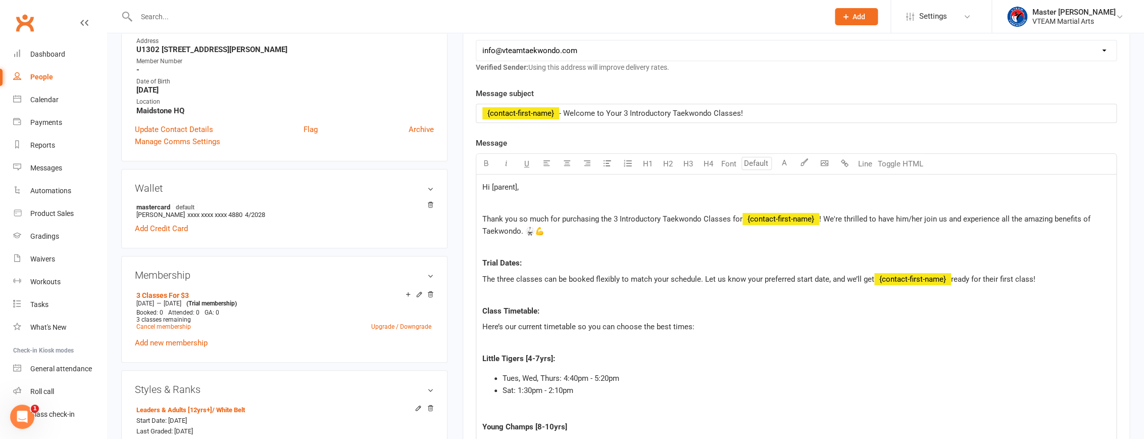
scroll to position [229, 0]
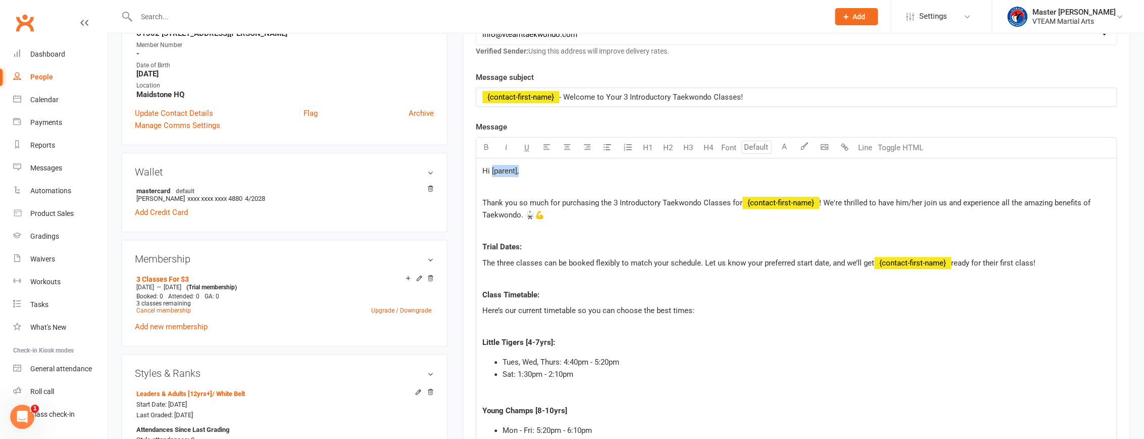
drag, startPoint x: 518, startPoint y: 168, endPoint x: 492, endPoint y: 168, distance: 26.3
click at [492, 168] on span "Hi [parent]," at bounding box center [500, 170] width 36 height 9
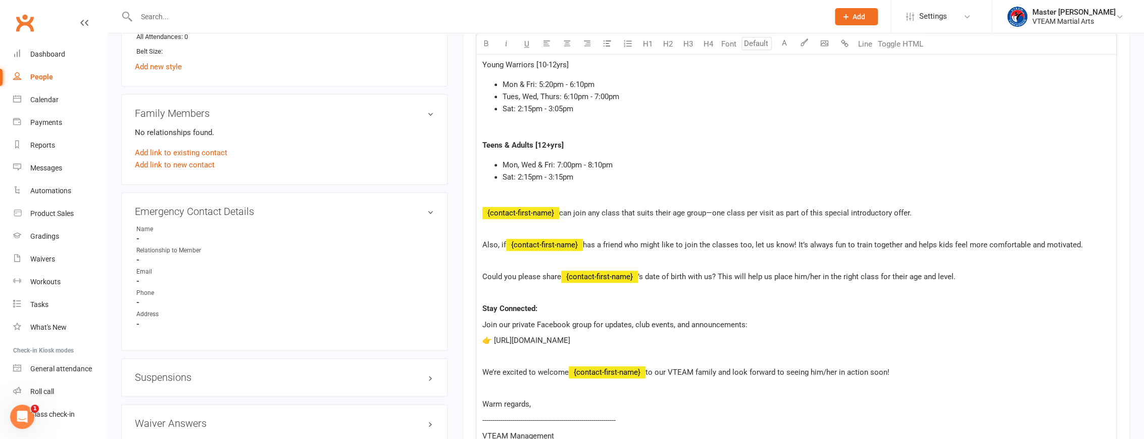
scroll to position [918, 0]
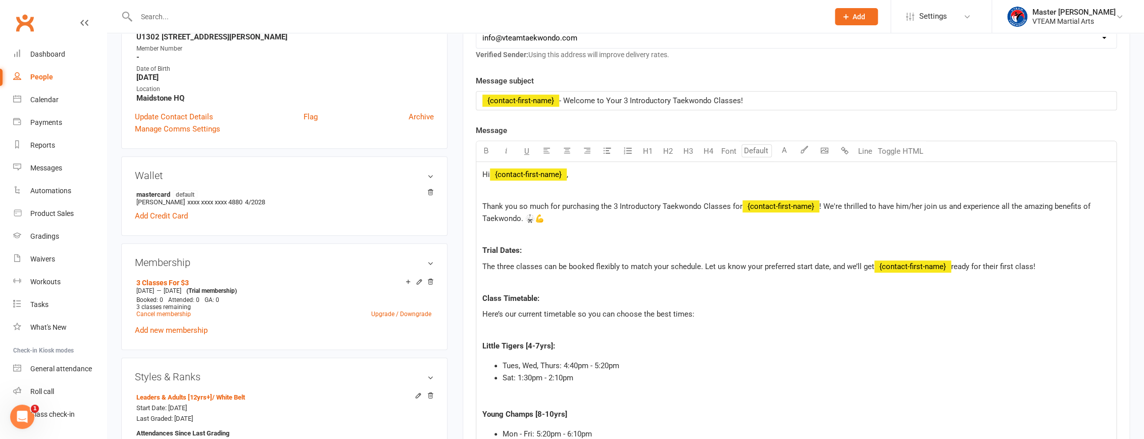
click at [768, 204] on span "﻿ {contact-first-name}" at bounding box center [781, 206] width 77 height 9
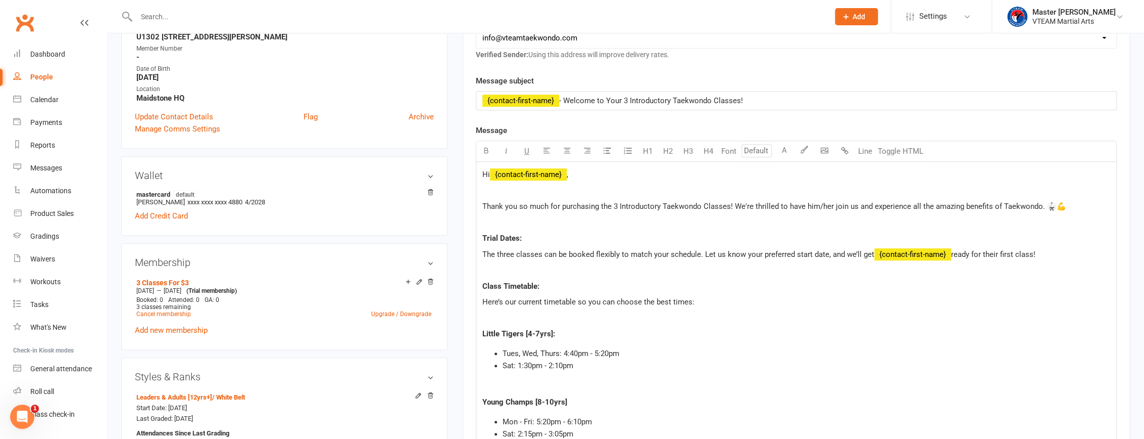
click at [802, 205] on span "Thank you so much for purchasing the 3 Introductory Taekwondo Classes! We're th…" at bounding box center [774, 206] width 584 height 9
drag, startPoint x: 805, startPoint y: 205, endPoint x: 847, endPoint y: 205, distance: 41.9
click at [847, 205] on span "Thank you so much for purchasing the 3 Introductory Taekwondo Classes! We're th…" at bounding box center [774, 206] width 584 height 9
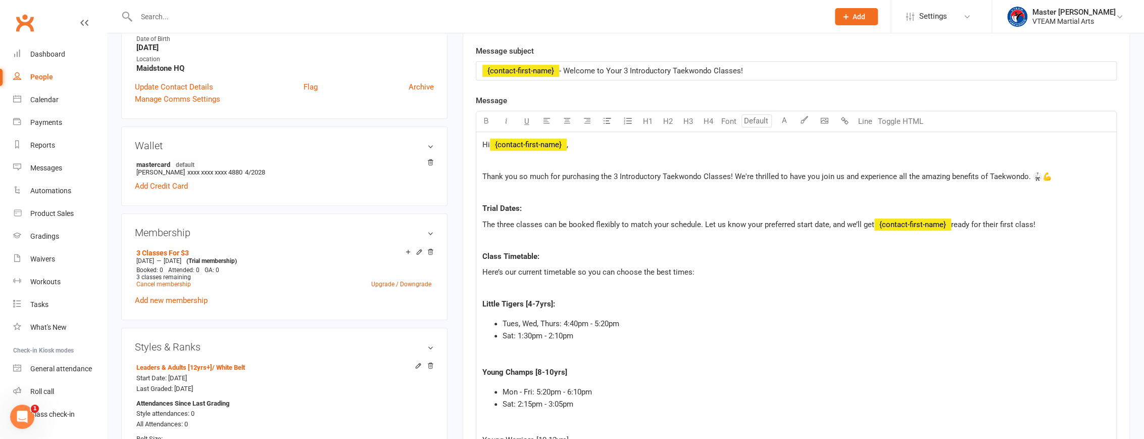
scroll to position [272, 0]
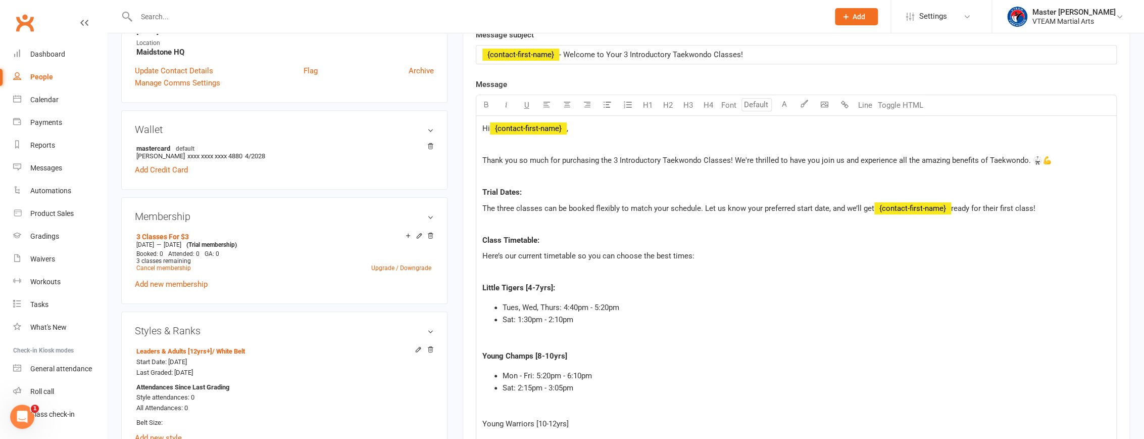
click at [914, 205] on span "﻿ {contact-first-name}" at bounding box center [913, 208] width 77 height 9
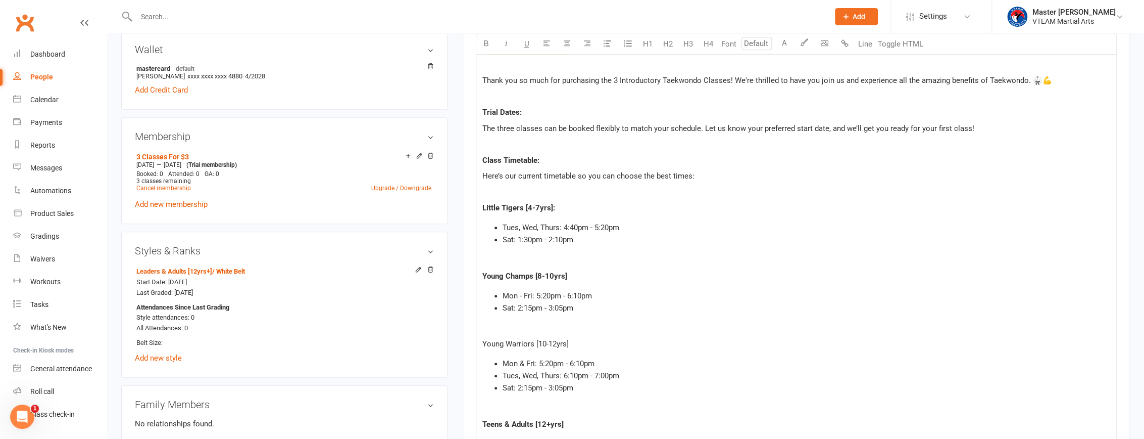
scroll to position [364, 0]
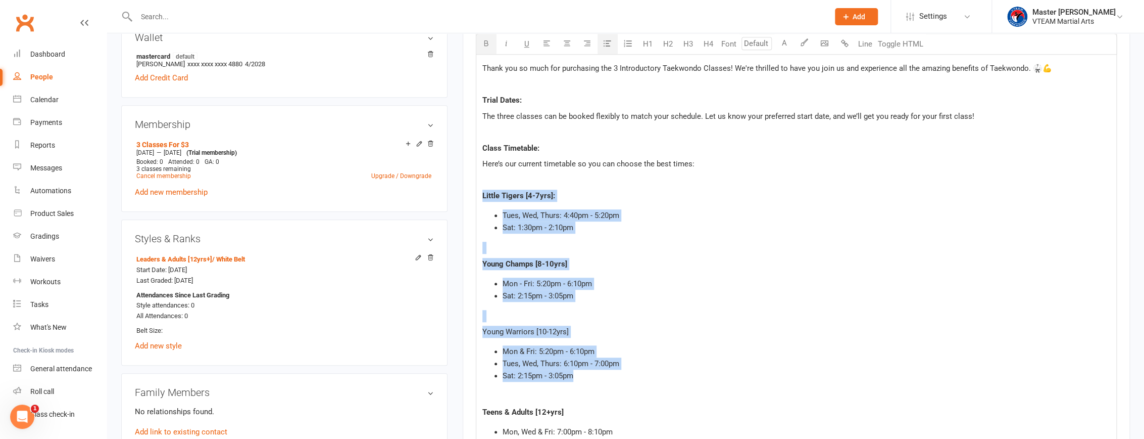
drag, startPoint x: 482, startPoint y: 196, endPoint x: 595, endPoint y: 375, distance: 211.8
click at [595, 375] on div "Hi ﻿ {contact-first-name} , Thank you so much for purchasing the 3 Introductory…" at bounding box center [796, 401] width 640 height 755
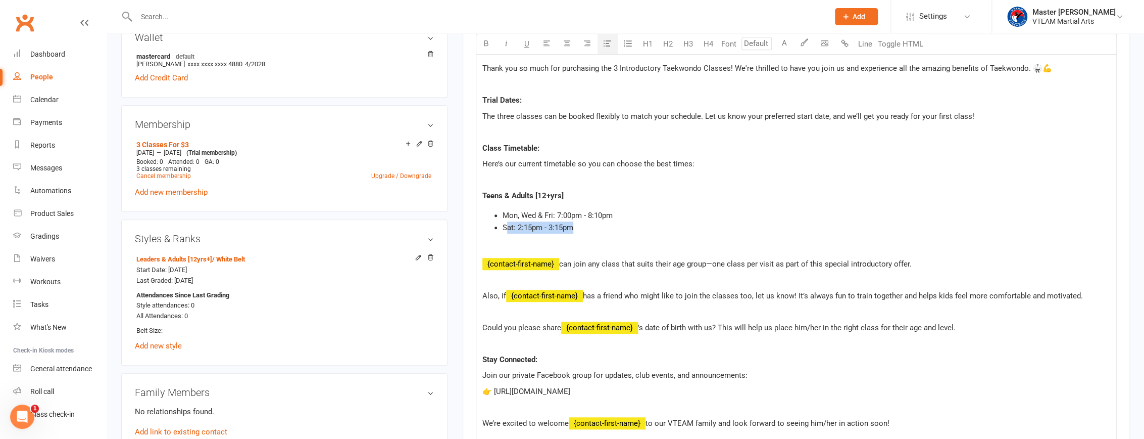
drag, startPoint x: 573, startPoint y: 224, endPoint x: 505, endPoint y: 228, distance: 68.3
click at [505, 228] on span "Sat: 2:15pm - 3:15pm" at bounding box center [538, 227] width 71 height 9
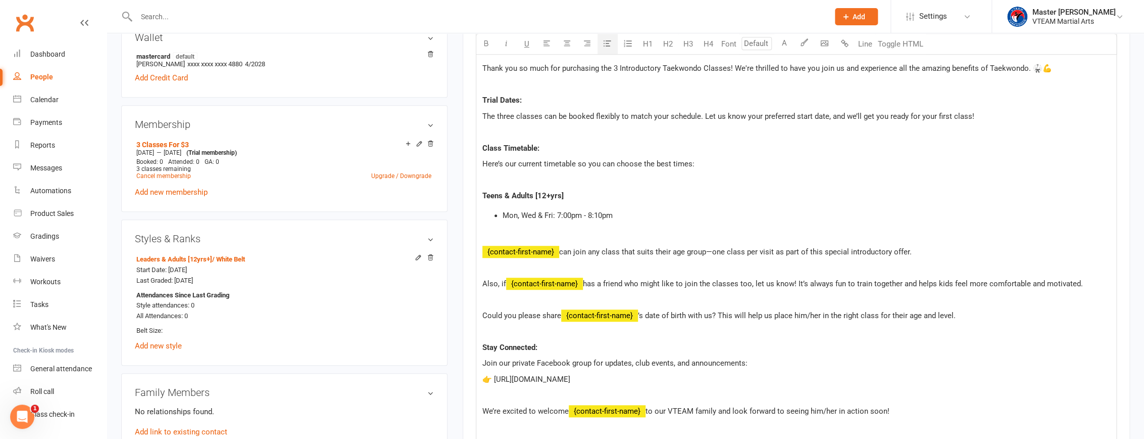
click at [536, 249] on span "﻿ {contact-first-name}" at bounding box center [520, 251] width 77 height 9
click at [544, 282] on span "﻿ {contact-first-name}" at bounding box center [544, 283] width 77 height 9
click at [522, 314] on span "Could you please share" at bounding box center [521, 315] width 79 height 9
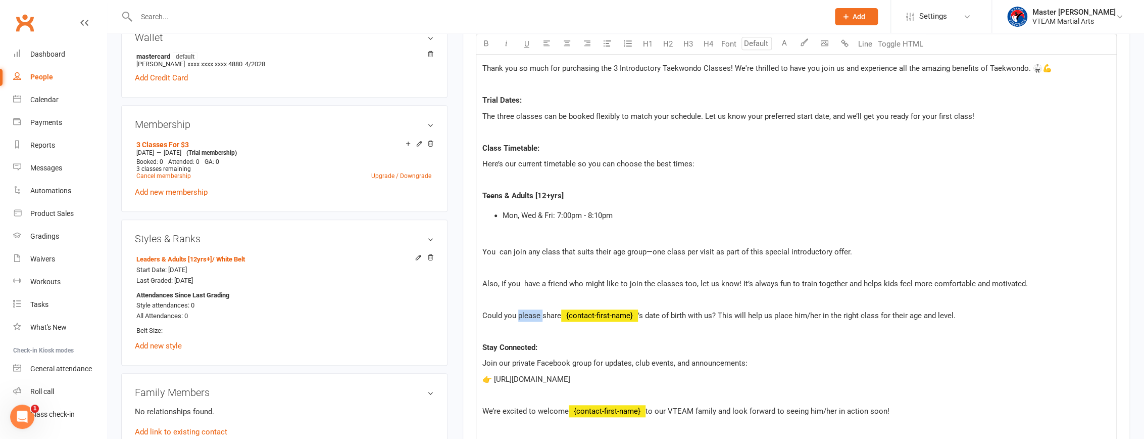
click at [522, 314] on span "Could you please share" at bounding box center [521, 315] width 79 height 9
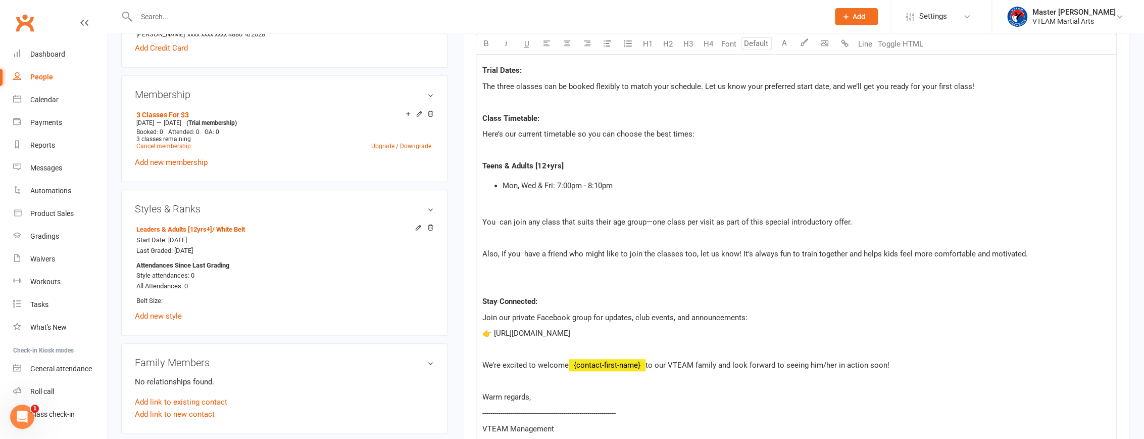
scroll to position [409, 0]
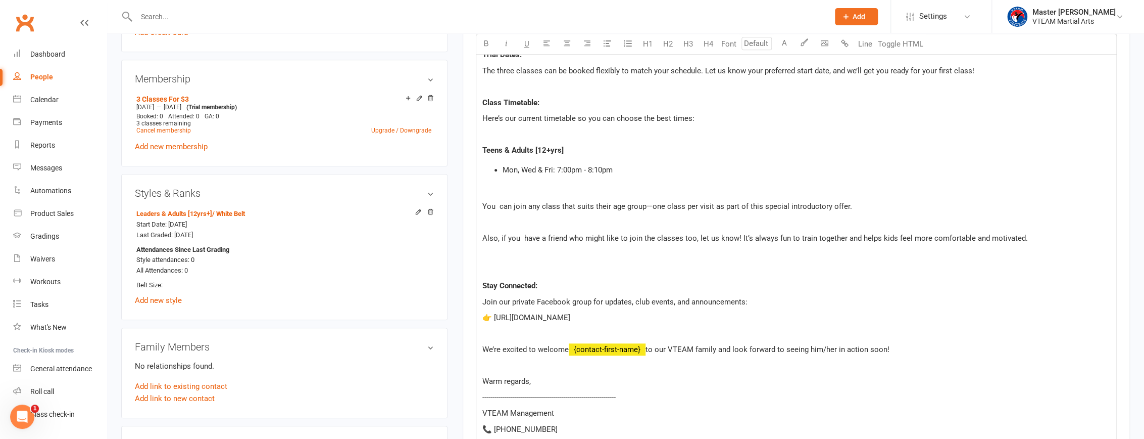
click at [611, 345] on span "﻿ {contact-first-name}" at bounding box center [607, 349] width 77 height 9
drag, startPoint x: 748, startPoint y: 348, endPoint x: 773, endPoint y: 349, distance: 25.3
click at [773, 349] on span "We’re excited to welcome you to our VTEAM family and look forward to seeing him…" at bounding box center [655, 349] width 347 height 9
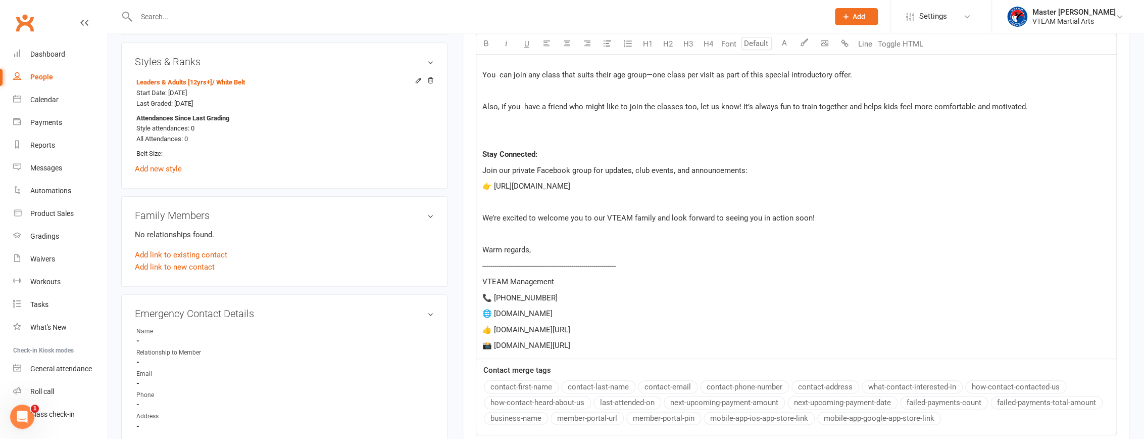
scroll to position [593, 0]
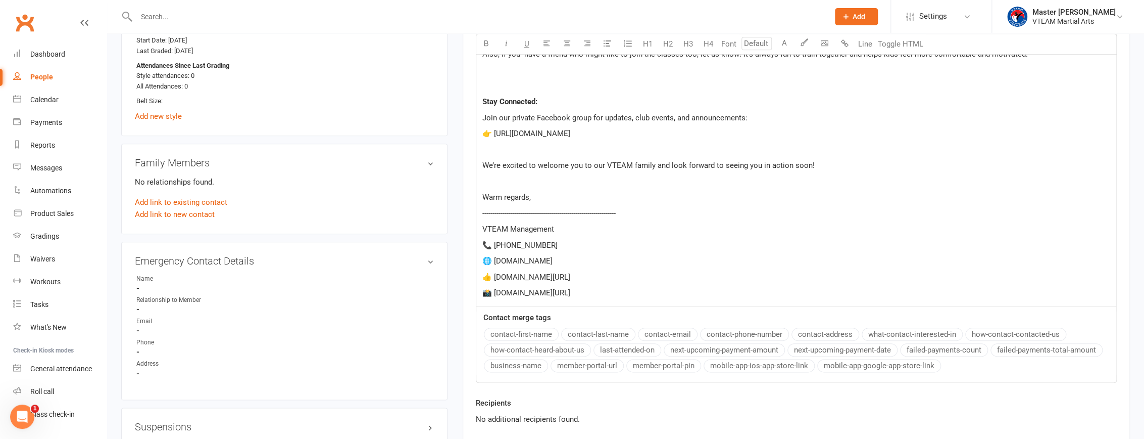
drag, startPoint x: 617, startPoint y: 289, endPoint x: 479, endPoint y: 274, distance: 138.8
click at [479, 274] on div "Hi ﻿ {contact-first-name} , Thank you so much for purchasing the 3 Introductory…" at bounding box center [796, 49] width 640 height 511
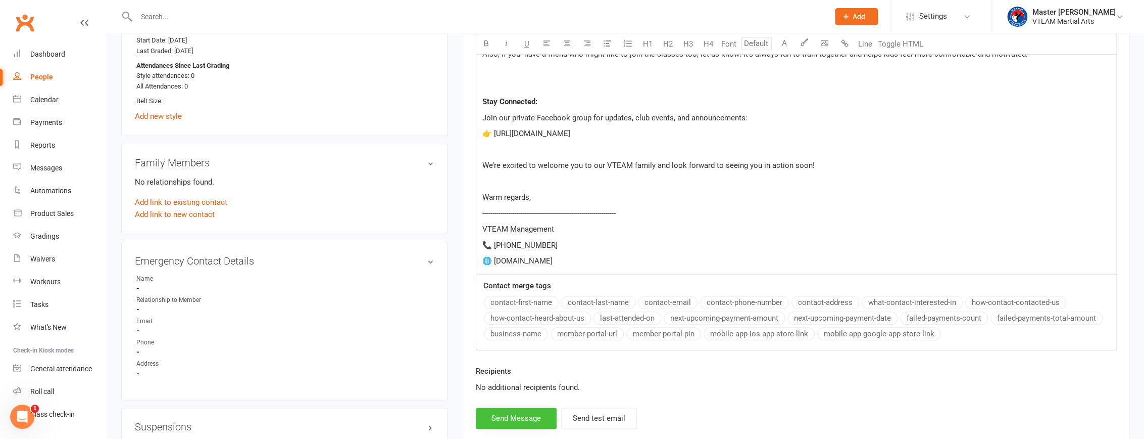
click at [535, 416] on button "Send Message" at bounding box center [516, 417] width 81 height 21
select select
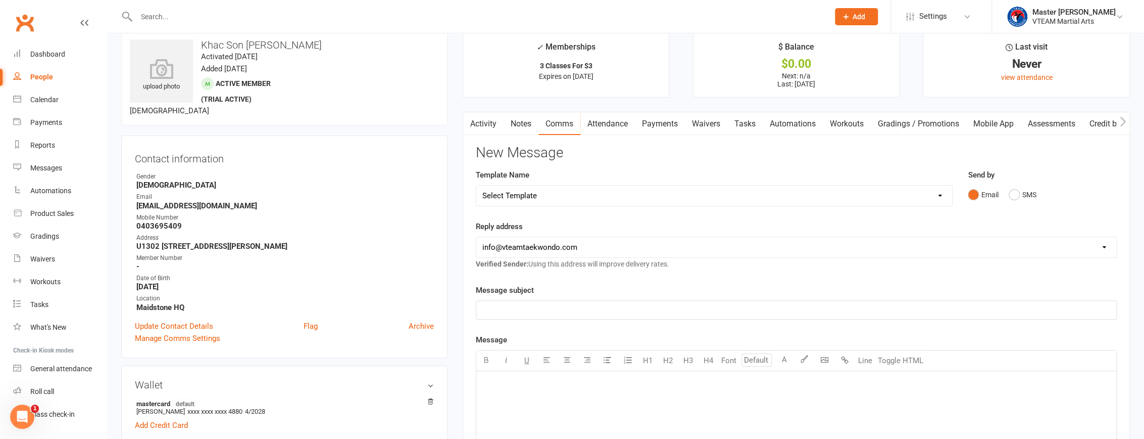
scroll to position [0, 0]
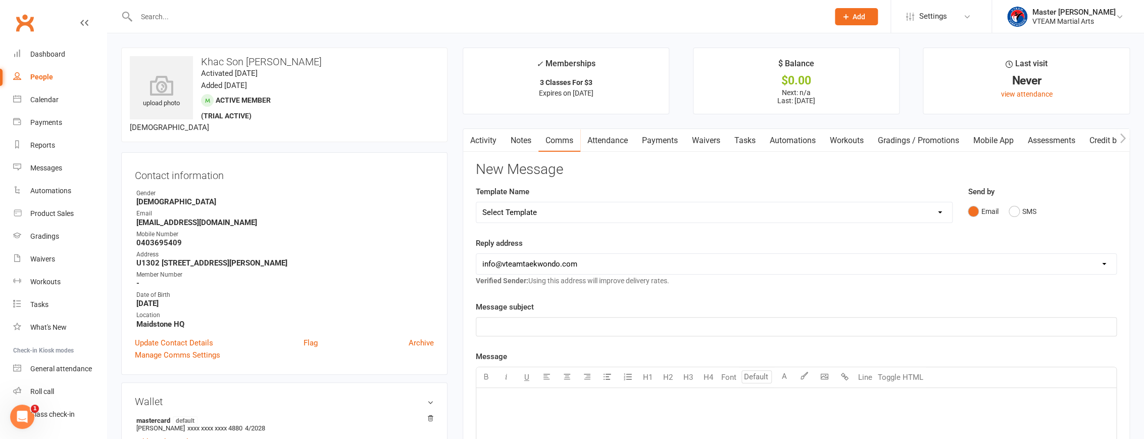
click at [473, 136] on button "button" at bounding box center [469, 140] width 13 height 23
click at [479, 135] on link "Activity" at bounding box center [483, 140] width 40 height 23
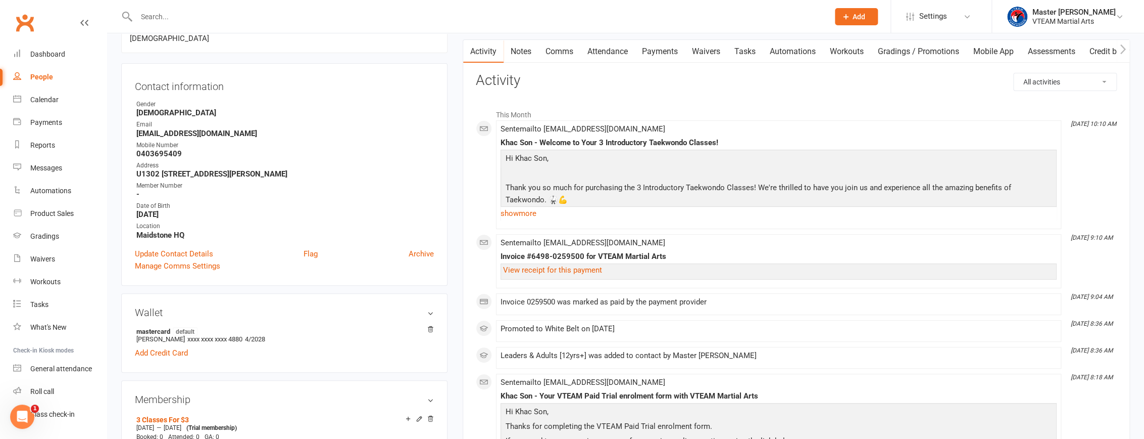
scroll to position [91, 0]
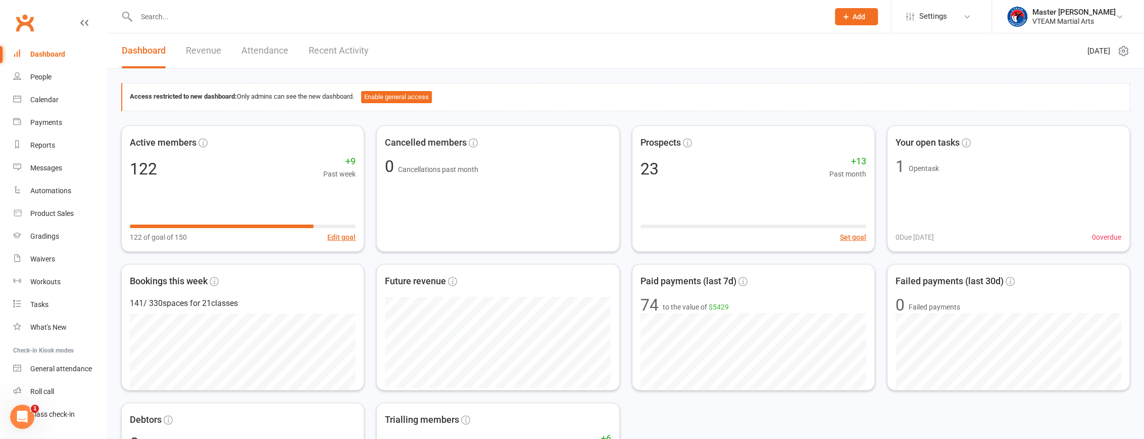
click at [345, 53] on link "Recent Activity" at bounding box center [339, 50] width 60 height 35
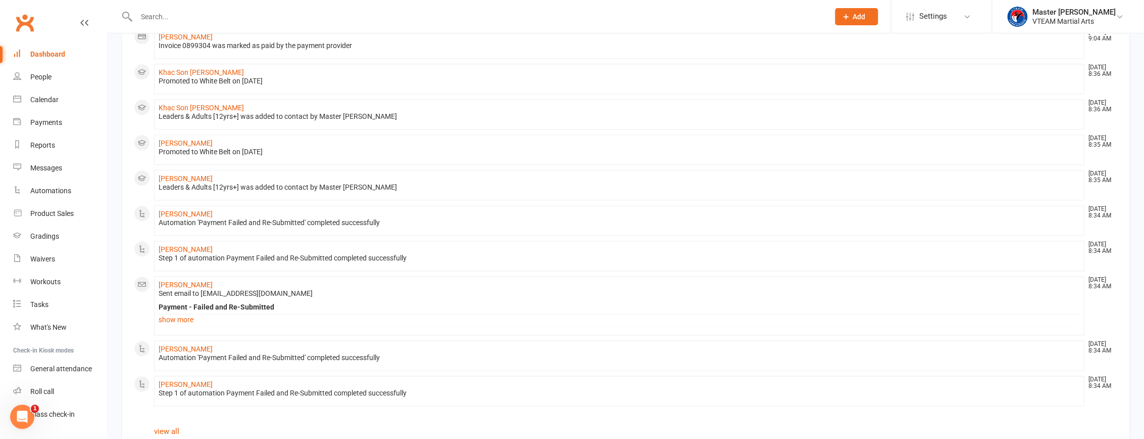
scroll to position [665, 0]
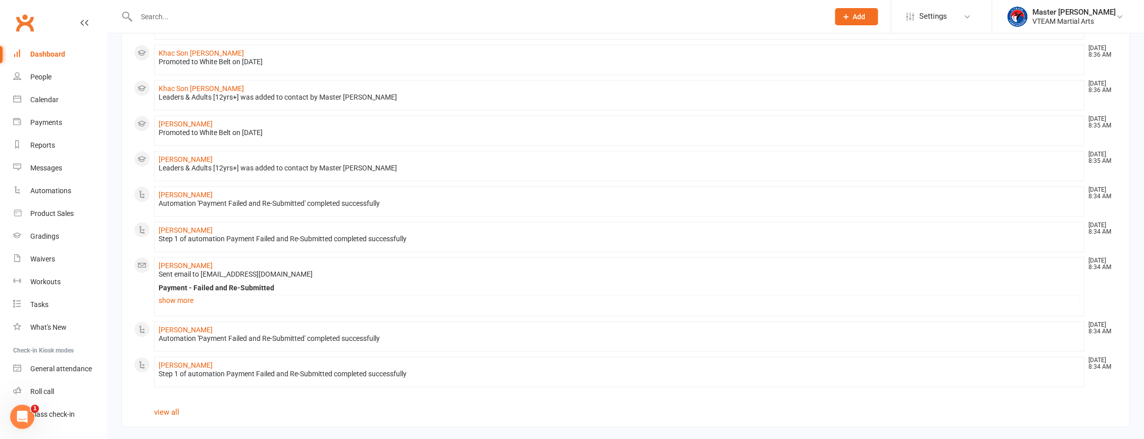
click at [41, 52] on div "Dashboard" at bounding box center [47, 54] width 35 height 8
click at [70, 238] on link "Gradings" at bounding box center [59, 236] width 93 height 23
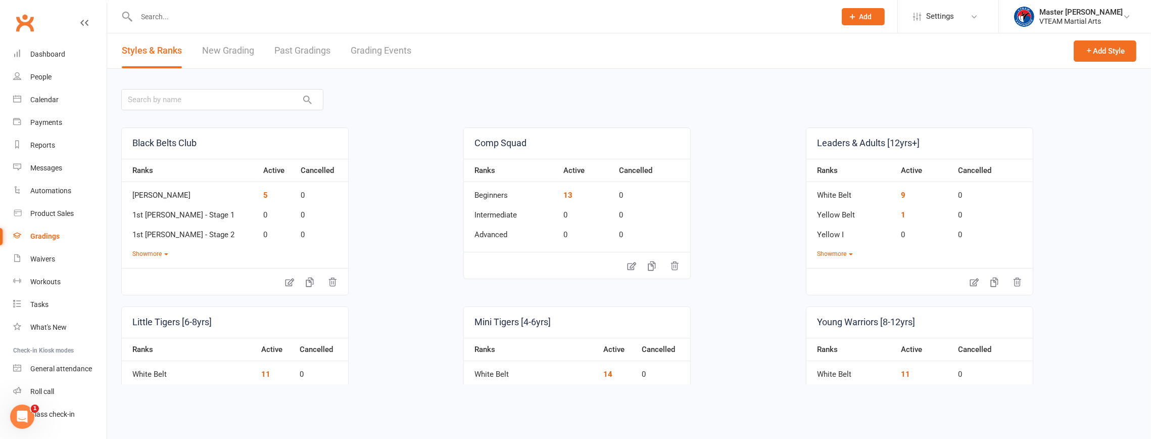
click at [372, 46] on link "Grading Events" at bounding box center [381, 50] width 61 height 35
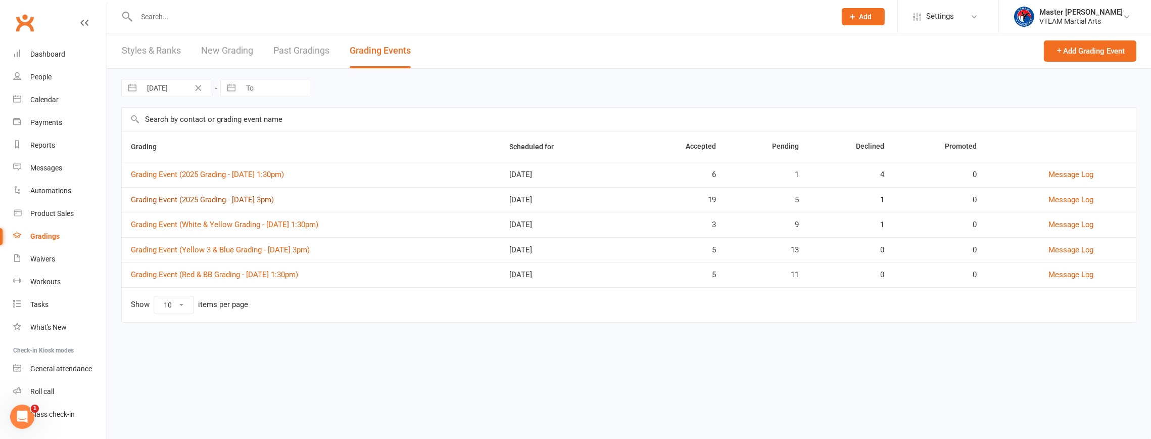
click at [257, 198] on link "Grading Event (2025 Grading - [DATE] 3pm)" at bounding box center [202, 199] width 143 height 9
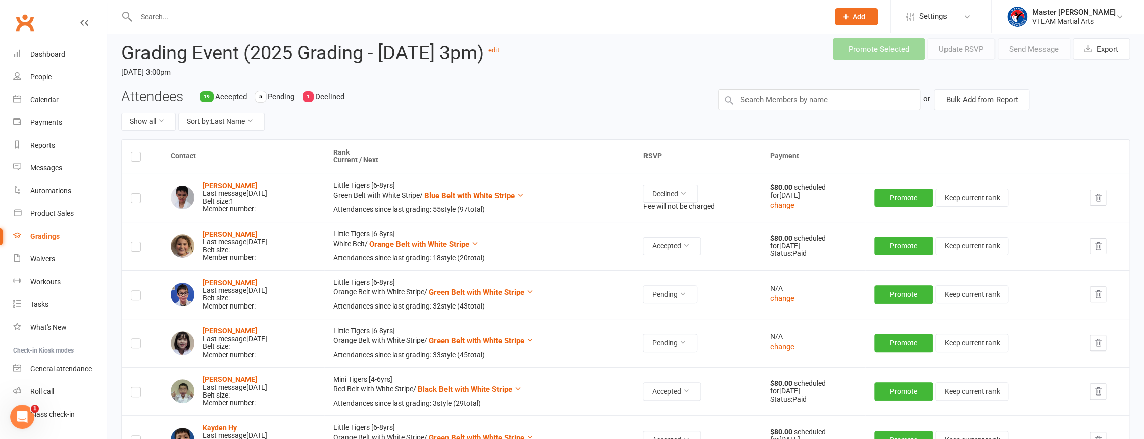
scroll to position [91, 0]
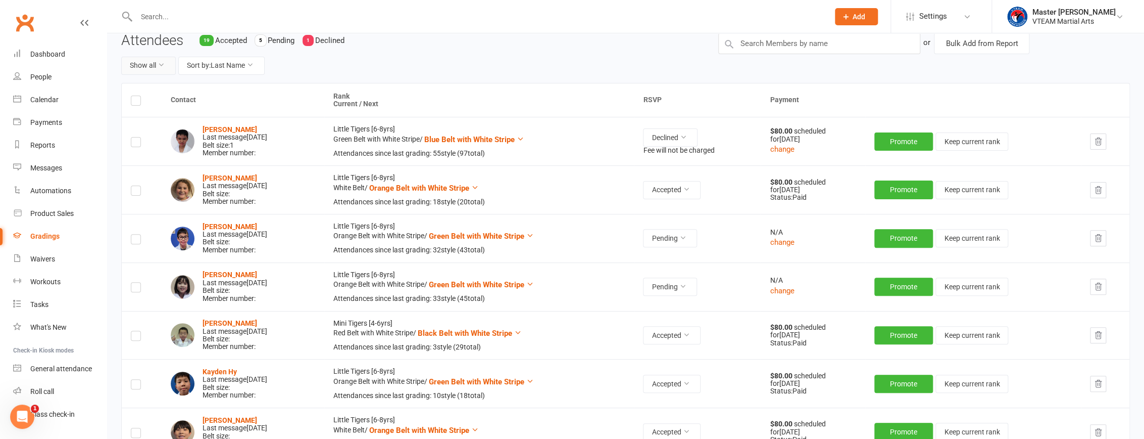
click at [159, 68] on icon at bounding box center [161, 64] width 7 height 7
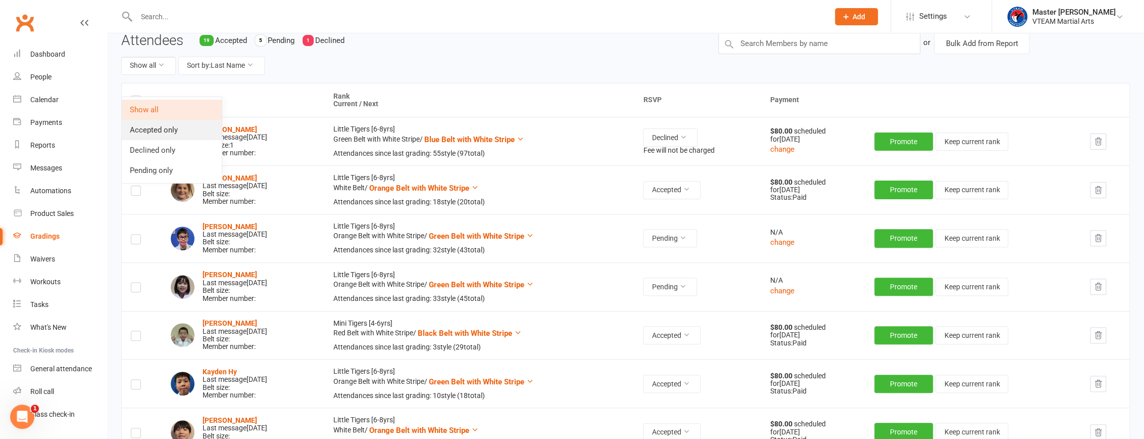
click at [159, 133] on link "Accepted only" at bounding box center [172, 130] width 100 height 20
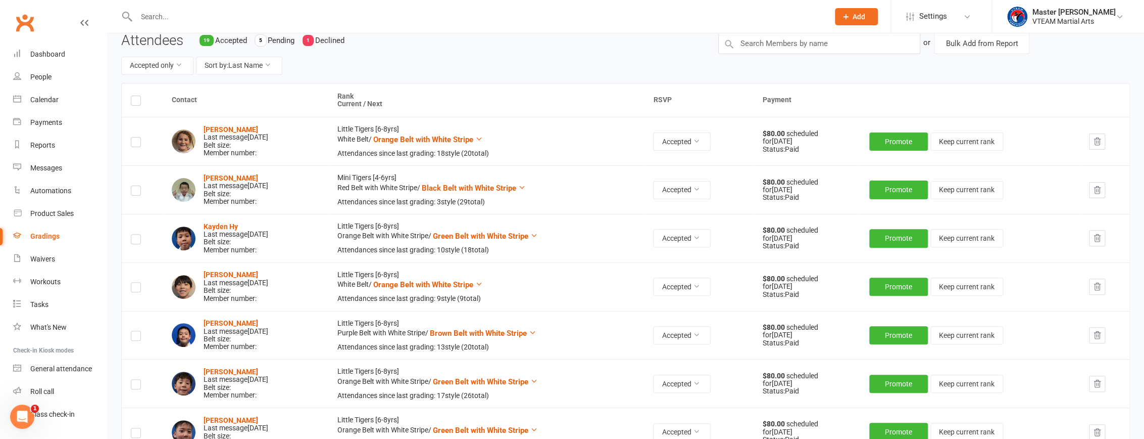
click at [576, 75] on div "Attendees 19 Accepted 5 Pending 1 Declined Accepted only Sort by: Last Name" at bounding box center [412, 58] width 597 height 50
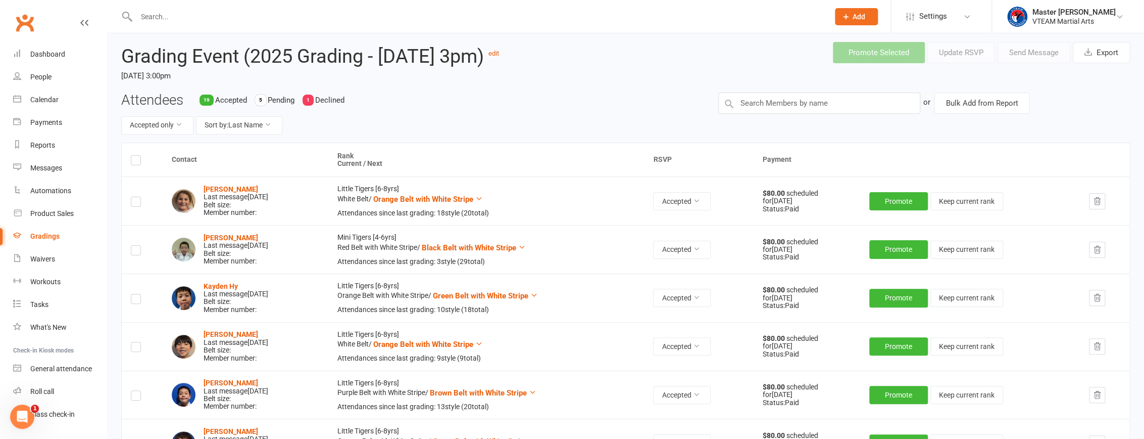
scroll to position [0, 0]
